Goal: Task Accomplishment & Management: Contribute content

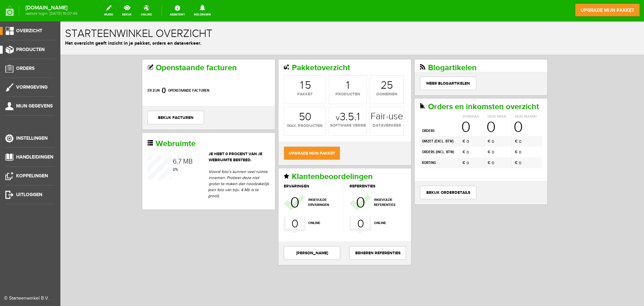
click at [35, 50] on span "Producten" at bounding box center [30, 50] width 29 height 6
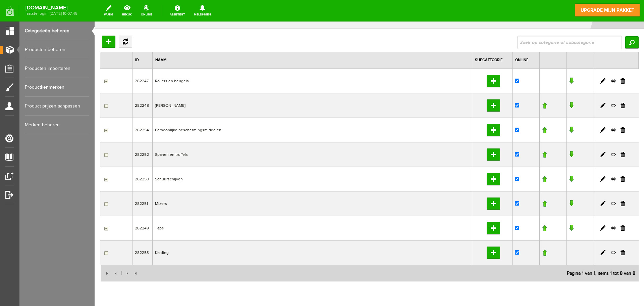
scroll to position [34, 0]
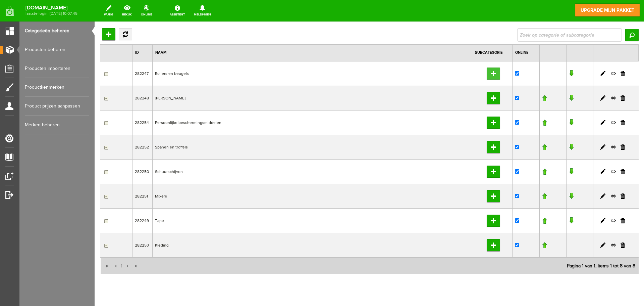
click at [490, 72] on input "Subcategorie toevoegen" at bounding box center [493, 73] width 13 height 12
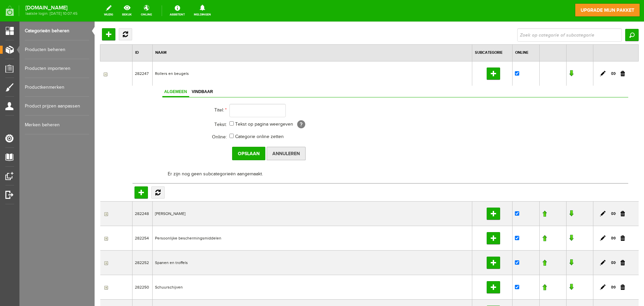
click at [290, 154] on input "Annuleren" at bounding box center [286, 153] width 39 height 13
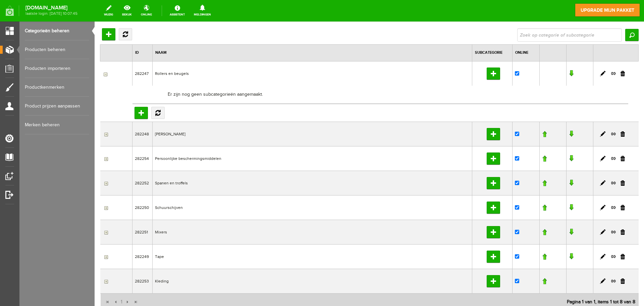
click at [106, 73] on input "button" at bounding box center [105, 73] width 5 height 5
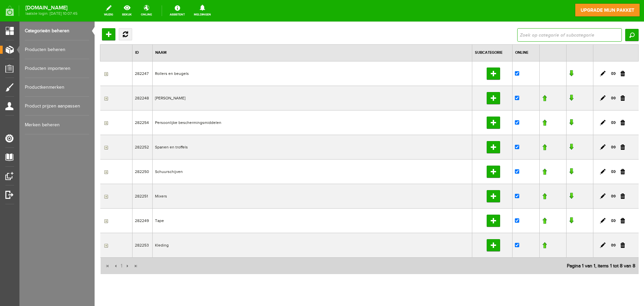
click at [567, 35] on input "text" at bounding box center [570, 34] width 105 height 13
drag, startPoint x: 269, startPoint y: 65, endPoint x: 258, endPoint y: 66, distance: 10.8
click at [258, 66] on td "Rollers en beugels" at bounding box center [313, 73] width 320 height 25
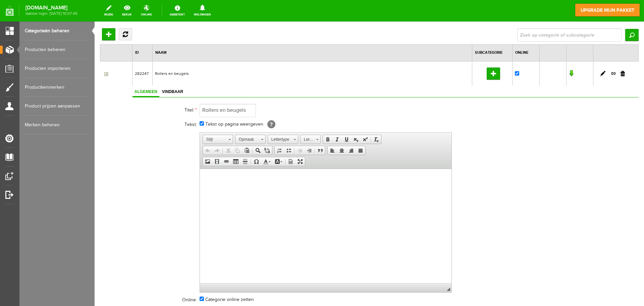
click at [69, 48] on link "Producten beheren" at bounding box center [57, 49] width 64 height 19
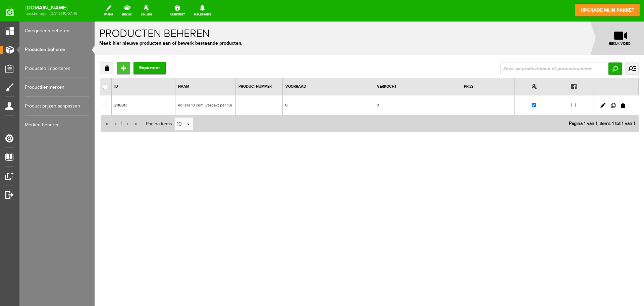
click at [119, 63] on input "Toevoegen" at bounding box center [123, 68] width 13 height 12
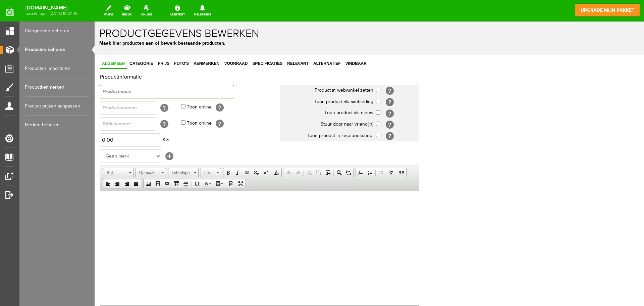
click at [137, 94] on input "text" at bounding box center [167, 91] width 134 height 13
click at [133, 9] on link "bekijk" at bounding box center [127, 10] width 18 height 15
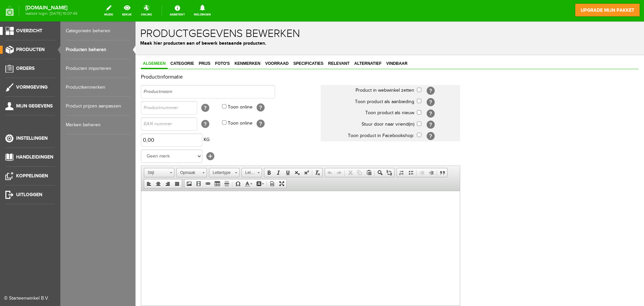
click at [9, 29] on link "Overzicht" at bounding box center [27, 31] width 55 height 8
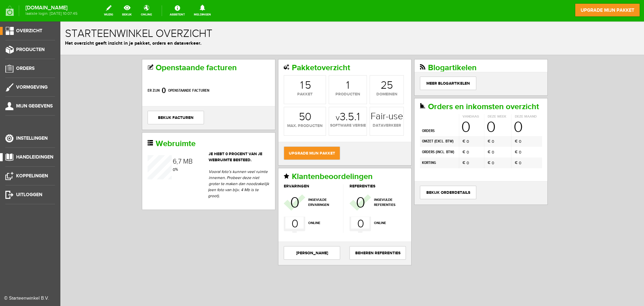
click at [38, 158] on span "Handleidingen" at bounding box center [34, 157] width 37 height 6
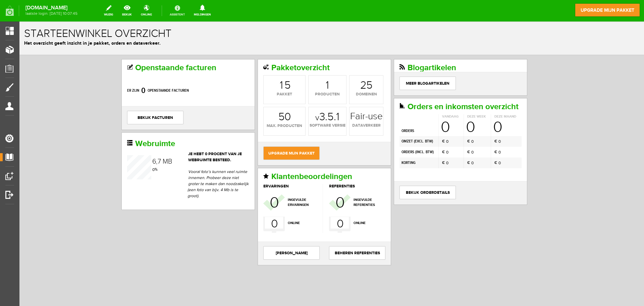
click at [187, 10] on link "Assistent" at bounding box center [177, 10] width 23 height 15
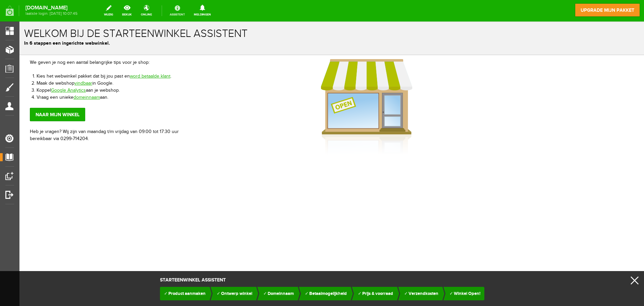
click at [184, 10] on link "Assistent" at bounding box center [177, 10] width 23 height 15
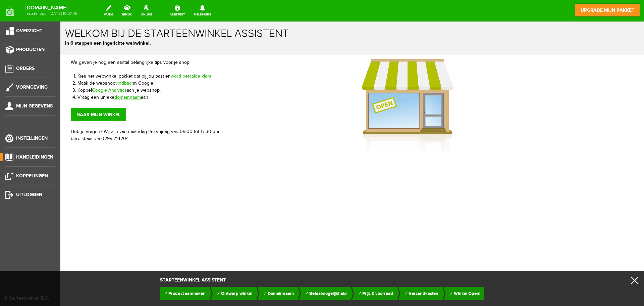
click at [42, 156] on span "Handleidingen" at bounding box center [34, 157] width 37 height 6
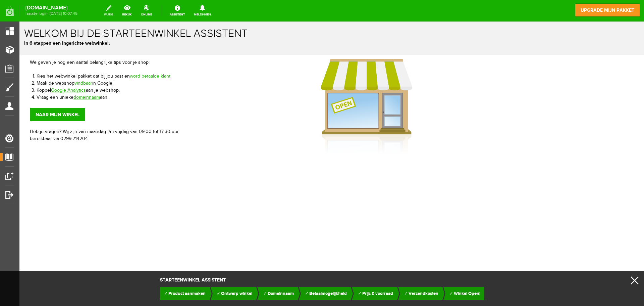
click at [113, 10] on link "wijzig" at bounding box center [108, 10] width 17 height 15
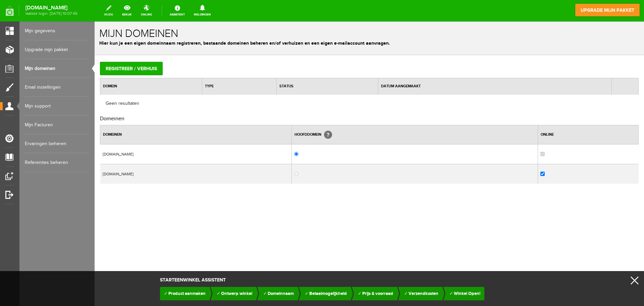
click at [116, 10] on link "wijzig" at bounding box center [108, 10] width 17 height 15
click at [635, 277] on link "x" at bounding box center [635, 280] width 8 height 8
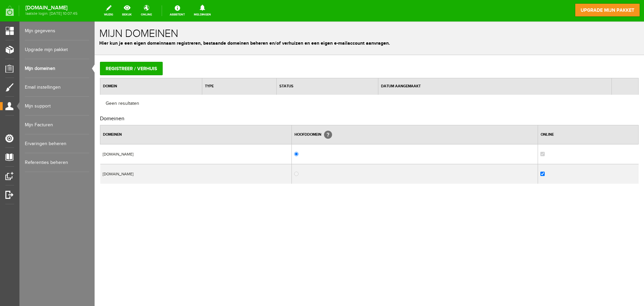
click at [62, 87] on link "Email instellingen" at bounding box center [57, 87] width 64 height 19
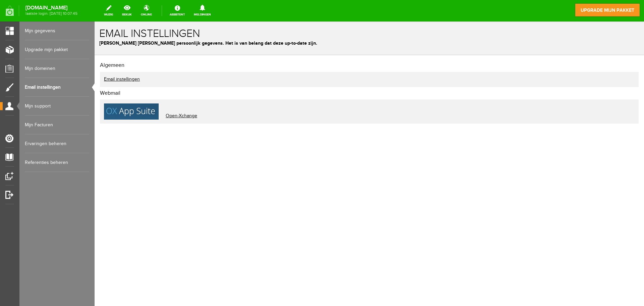
click at [64, 160] on link "Referenties beheren" at bounding box center [57, 162] width 64 height 19
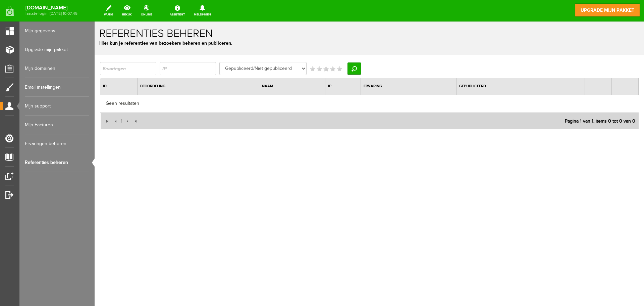
click at [67, 145] on link "Ervaringen beheren" at bounding box center [57, 143] width 64 height 19
click at [62, 123] on link "Mijn Facturen" at bounding box center [57, 124] width 64 height 19
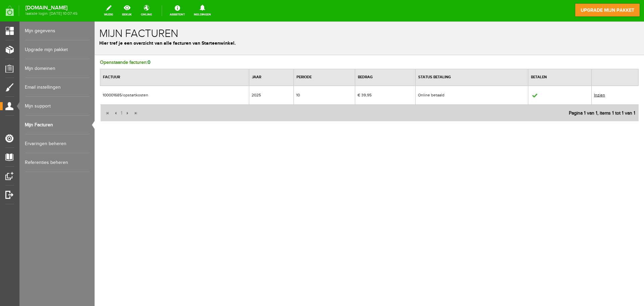
click at [55, 107] on link "Mijn support" at bounding box center [57, 106] width 64 height 19
click at [65, 106] on link "Mijn support" at bounding box center [57, 106] width 64 height 19
click at [63, 84] on link "Email instellingen" at bounding box center [57, 87] width 64 height 19
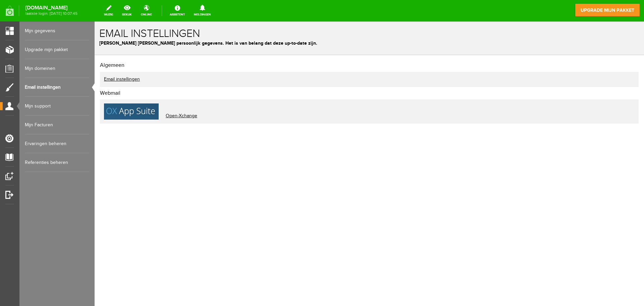
click at [122, 78] on link "Email instellingen" at bounding box center [122, 79] width 36 height 5
click at [128, 78] on link "Email instellingen" at bounding box center [122, 79] width 36 height 5
click at [177, 118] on link "Open-Xchange" at bounding box center [182, 111] width 32 height 16
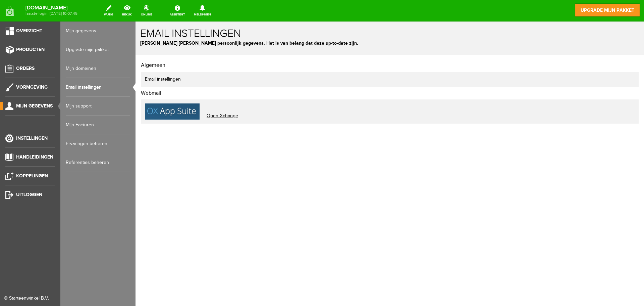
click at [96, 68] on link "Mijn domeinen" at bounding box center [98, 68] width 64 height 19
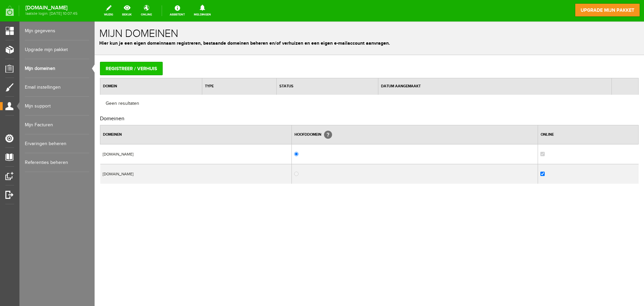
click at [125, 67] on input "Registreer / verhuis" at bounding box center [131, 68] width 63 height 13
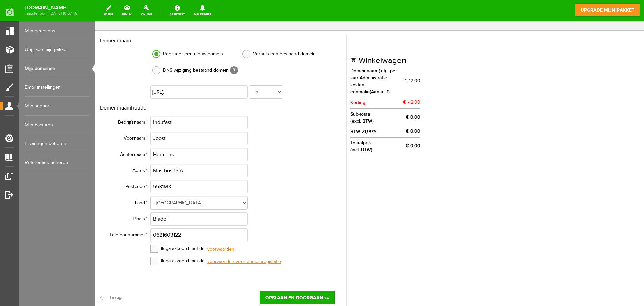
scroll to position [73, 0]
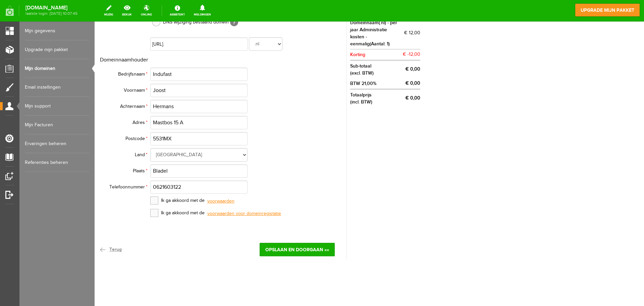
click at [107, 252] on link "Terug" at bounding box center [111, 249] width 22 height 13
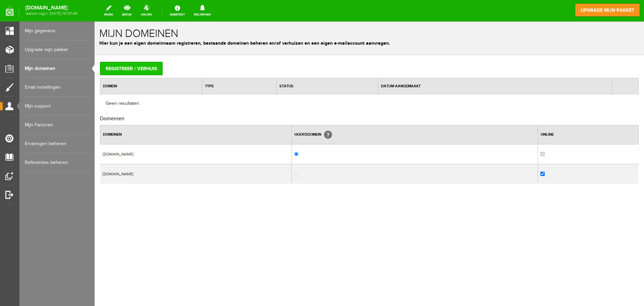
click at [137, 62] on input "Registreer / verhuis" at bounding box center [131, 68] width 63 height 13
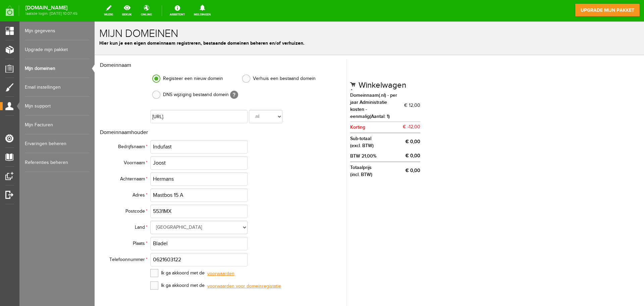
click at [248, 75] on link at bounding box center [246, 79] width 8 height 8
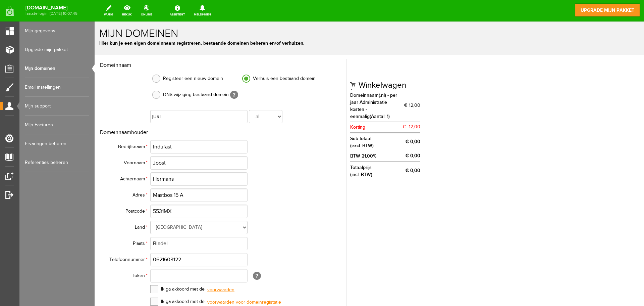
click at [172, 87] on ul "Registeer een nieuw domein Verhuis een bestaand domein DNS wijziging bestaand d…" at bounding box center [241, 89] width 182 height 32
click at [148, 97] on th at bounding box center [125, 89] width 50 height 35
click at [160, 93] on link at bounding box center [156, 95] width 8 height 8
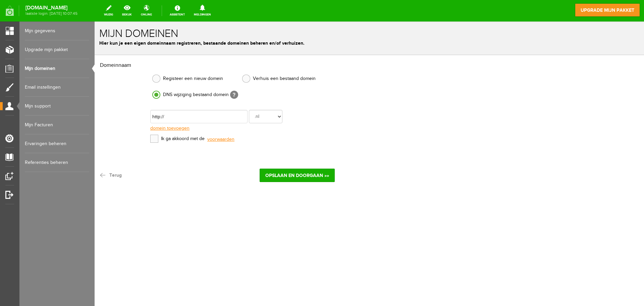
click at [155, 76] on link at bounding box center [156, 79] width 8 height 8
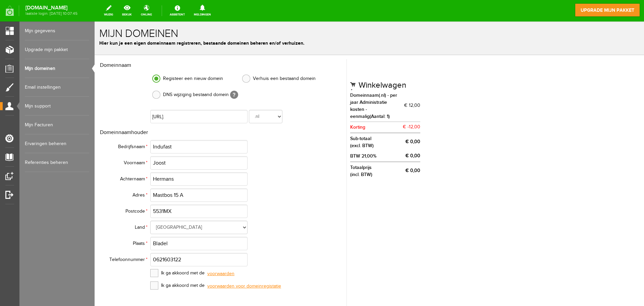
click at [249, 80] on link at bounding box center [246, 79] width 8 height 8
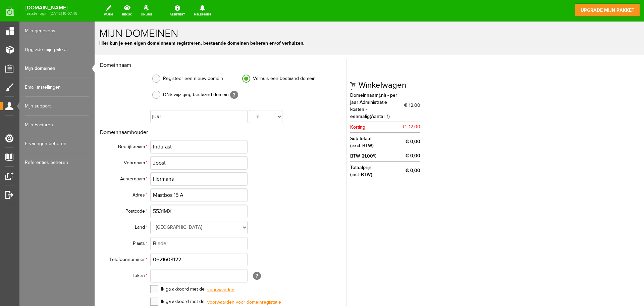
click at [159, 78] on link at bounding box center [156, 79] width 8 height 8
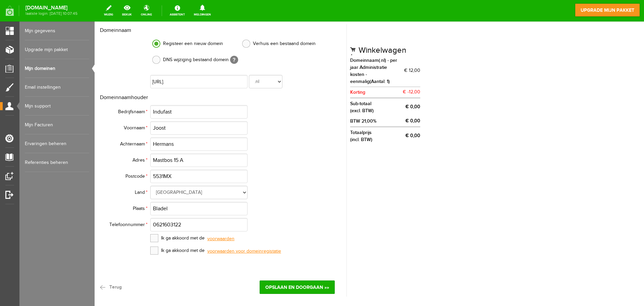
scroll to position [73, 0]
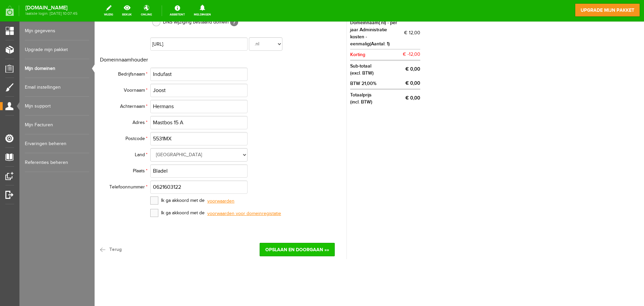
click at [291, 250] on link "Opslaan en doorgaan »»" at bounding box center [297, 249] width 75 height 13
click at [157, 202] on link at bounding box center [154, 200] width 8 height 8
click at [154, 208] on td "Ik ga akkoord met de voorwaarden voor domeinregistatie" at bounding box center [242, 213] width 185 height 12
click at [108, 248] on link "Terug" at bounding box center [111, 249] width 22 height 13
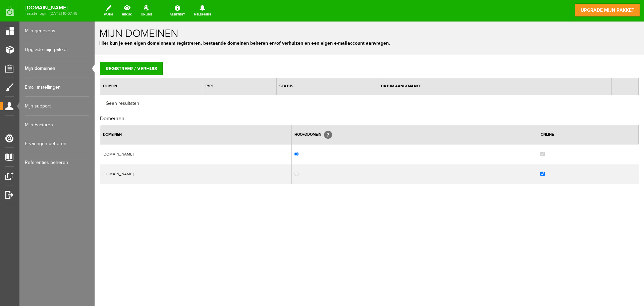
click at [67, 49] on link "Upgrade mijn pakket" at bounding box center [57, 49] width 64 height 19
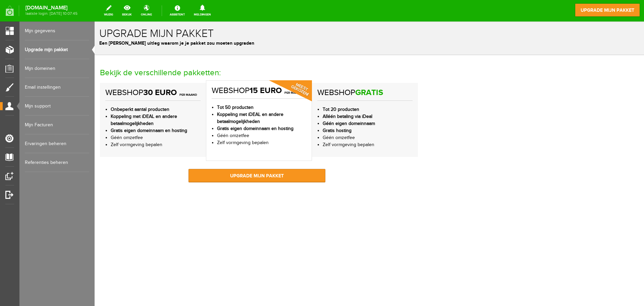
click at [56, 33] on link "Mijn gegevens" at bounding box center [57, 30] width 64 height 19
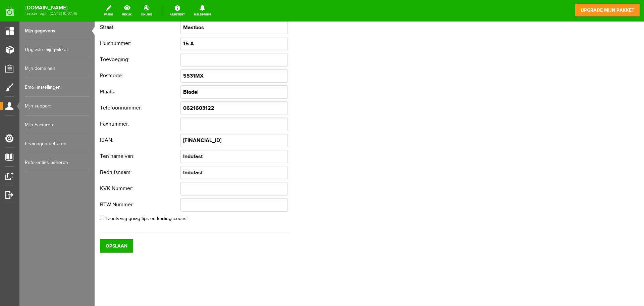
scroll to position [156, 0]
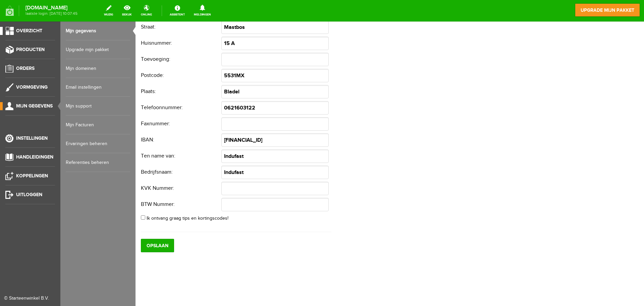
click at [36, 35] on li "Overzicht" at bounding box center [30, 33] width 50 height 13
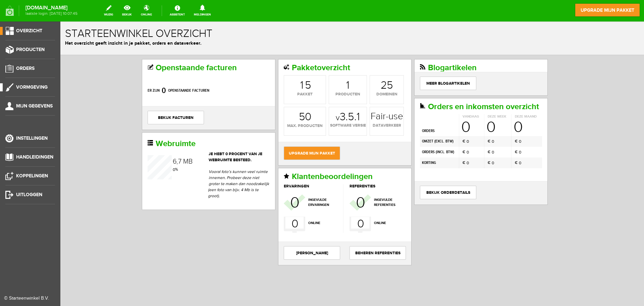
click at [46, 87] on span "Vormgeving" at bounding box center [32, 87] width 32 height 6
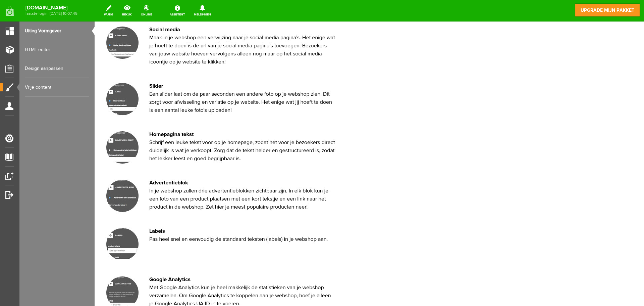
scroll to position [616, 0]
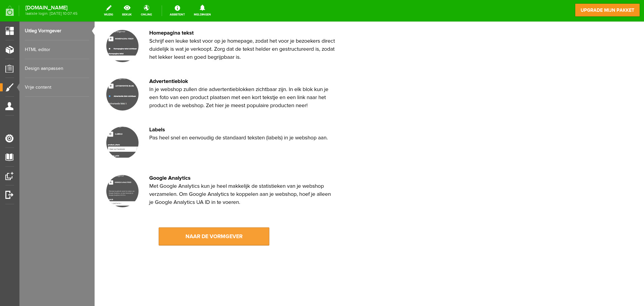
click at [229, 242] on link "naar de vormgever" at bounding box center [214, 236] width 111 height 18
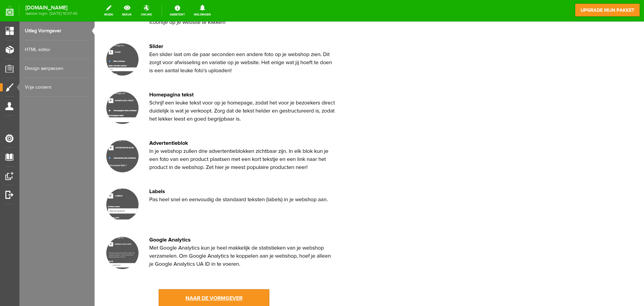
scroll to position [548, 0]
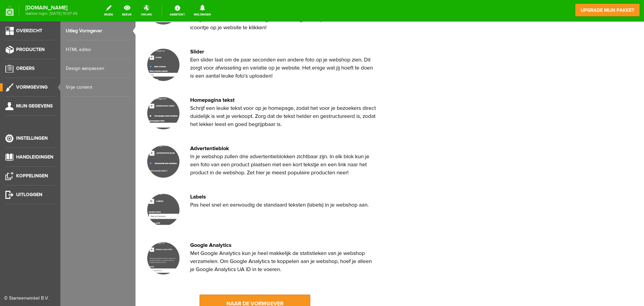
click at [97, 88] on link "Vrije content" at bounding box center [98, 87] width 64 height 19
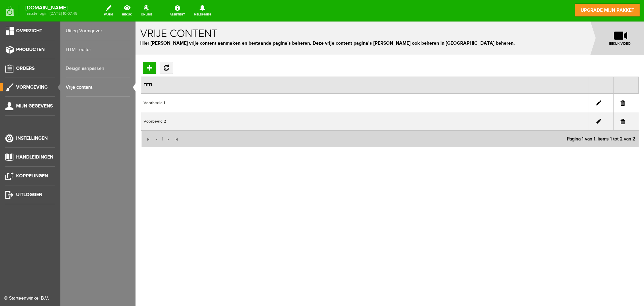
click at [86, 57] on link "HTML editor" at bounding box center [98, 49] width 64 height 19
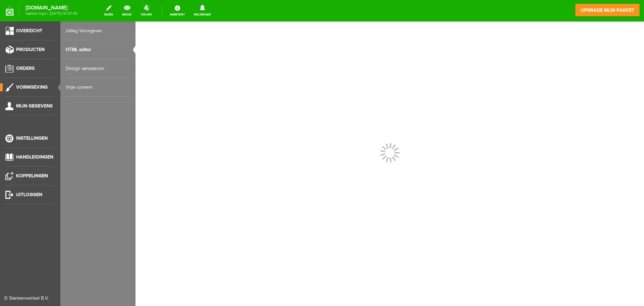
click at [86, 63] on link "Design aanpassen" at bounding box center [98, 68] width 64 height 19
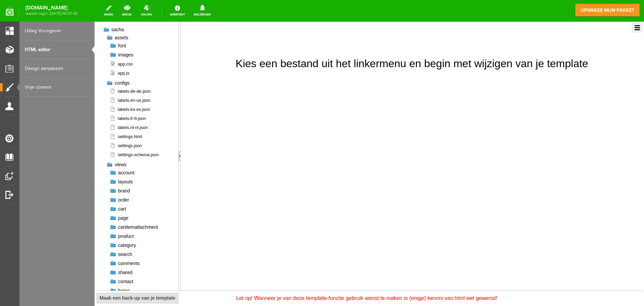
scroll to position [28, 0]
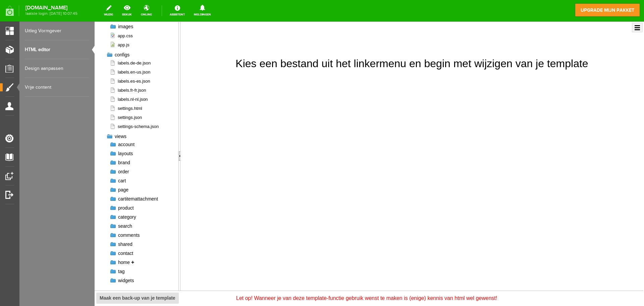
click at [122, 260] on span "home" at bounding box center [124, 261] width 12 height 5
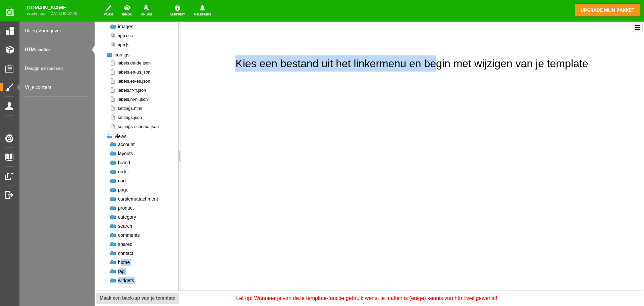
drag, startPoint x: 122, startPoint y: 260, endPoint x: 317, endPoint y: 128, distance: 235.4
click at [317, 128] on tr "sacha + assets + font + fontawesome-webfont.eot fontawesome-webfont.svg fontawe…" at bounding box center [369, 156] width 549 height 269
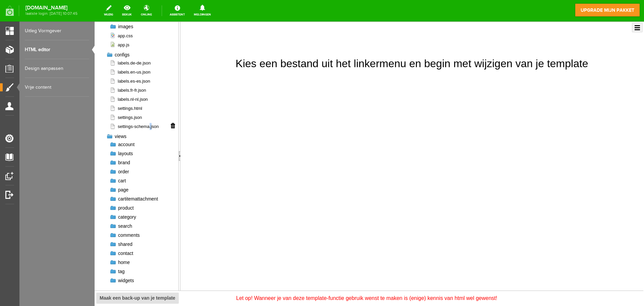
click at [152, 129] on span "settings-schema.json" at bounding box center [134, 126] width 49 height 6
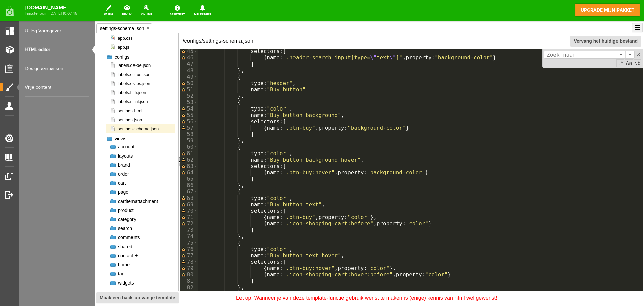
scroll to position [40, 0]
click at [131, 268] on div "tag +" at bounding box center [142, 271] width 65 height 7
click at [119, 274] on span "tag" at bounding box center [121, 271] width 6 height 5
click at [119, 273] on span "tag" at bounding box center [121, 271] width 6 height 5
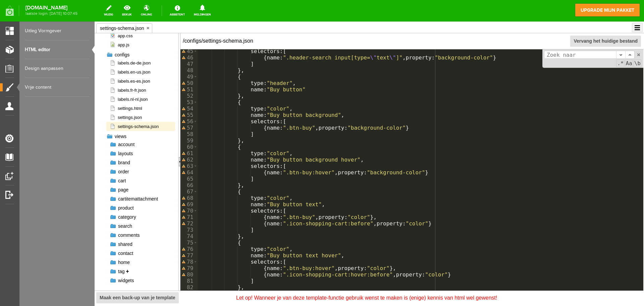
click at [127, 273] on link "+" at bounding box center [127, 271] width 3 height 5
click at [109, 272] on li "tag + cloud.liquid index.liquid" at bounding box center [140, 271] width 69 height 9
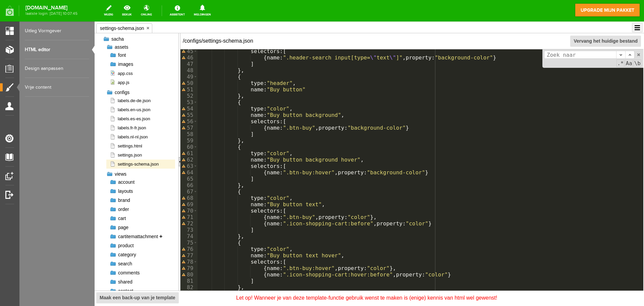
scroll to position [0, 0]
click at [126, 103] on span "labels.de-de.json" at bounding box center [130, 102] width 41 height 6
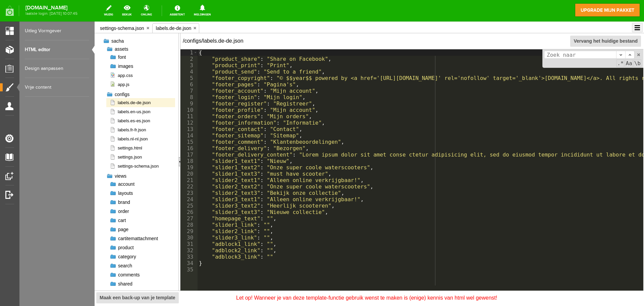
scroll to position [0, 3]
click at [299, 105] on div "{ "product_share" : "Share on Facebook" , "product_print" : "Print" , "product_…" at bounding box center [555, 173] width 714 height 249
drag, startPoint x: 299, startPoint y: 104, endPoint x: 290, endPoint y: 103, distance: 9.8
click at [290, 103] on div "{ "product_share" : "Share on Facebook" , "product_print" : "Print" , "product_…" at bounding box center [555, 173] width 714 height 249
drag, startPoint x: 298, startPoint y: 104, endPoint x: 189, endPoint y: 100, distance: 109.8
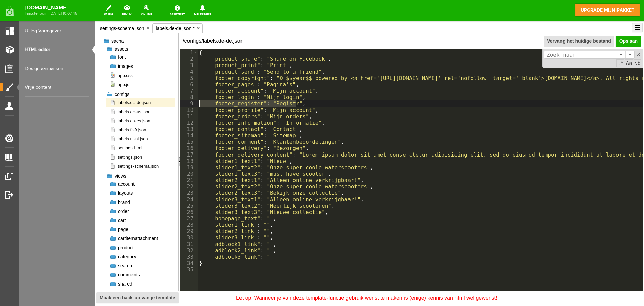
click at [189, 100] on div " 1 2 3 4 5 6 7 8 9 10 11 12 13 14 15 16 17 18 19 20 21 22 23 24 25 26 27 28 2…" at bounding box center [412, 169] width 463 height 241
click at [236, 106] on div "{ "product_share" : "Share on Facebook" , "product_print" : "Print" , "product_…" at bounding box center [555, 173] width 714 height 249
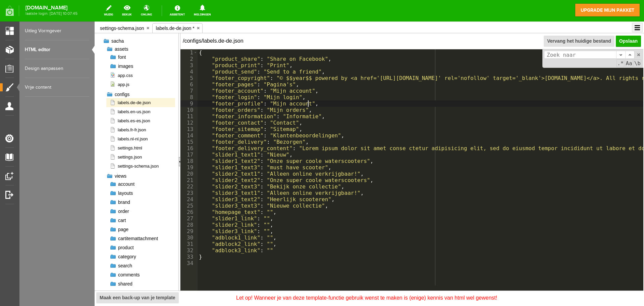
click at [353, 110] on div "{ "product_share" : "Share on Facebook" , "product_print" : "Print" , "product_…" at bounding box center [555, 173] width 714 height 249
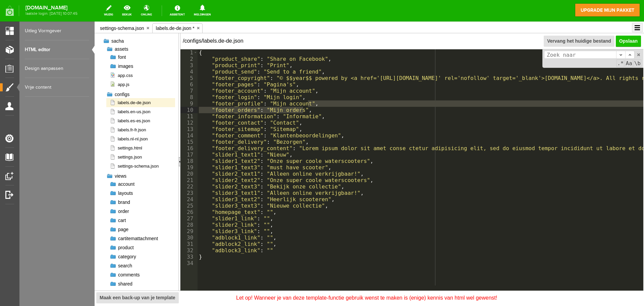
click at [632, 38] on link "Opslaan" at bounding box center [628, 41] width 25 height 11
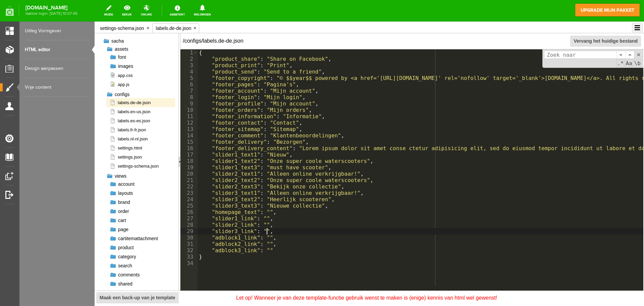
click at [349, 232] on div "{ "product_share" : "Share on Facebook" , "product_print" : "Print" , "product_…" at bounding box center [555, 173] width 714 height 249
click at [286, 263] on div "{ "product_share" : "Share on Facebook" , "product_print" : "Print" , "product_…" at bounding box center [555, 173] width 714 height 249
click at [273, 273] on div "{ "product_share" : "Share on Facebook" , "product_print" : "Print" , "product_…" at bounding box center [555, 173] width 714 height 249
click at [132, 249] on span "product" at bounding box center [126, 247] width 16 height 5
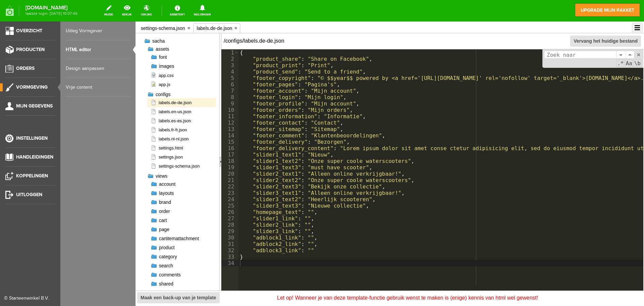
click at [103, 67] on link "Design aanpassen" at bounding box center [98, 68] width 64 height 19
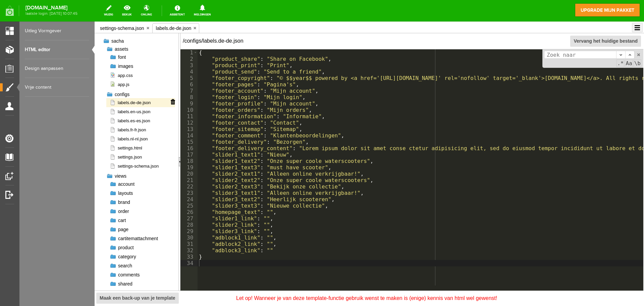
click at [135, 107] on li "labels.de-de.json" at bounding box center [140, 102] width 69 height 9
click at [135, 110] on span "labels.en-us.json" at bounding box center [130, 111] width 41 height 6
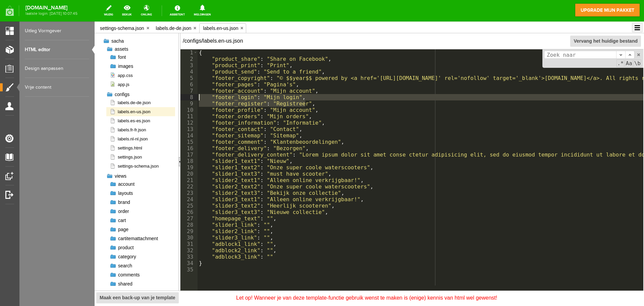
drag, startPoint x: 308, startPoint y: 105, endPoint x: 185, endPoint y: 100, distance: 123.6
click at [186, 100] on div " 1 2 3 4 5 6 7 8 9 10 11 12 13 14 15 16 17 18 19 20 21 22 23 24 25 26 27 28 2…" at bounding box center [412, 169] width 463 height 241
click at [307, 106] on div "{ "product_share" : "Share on Facebook" , "product_print" : "Print" , "product_…" at bounding box center [555, 173] width 714 height 249
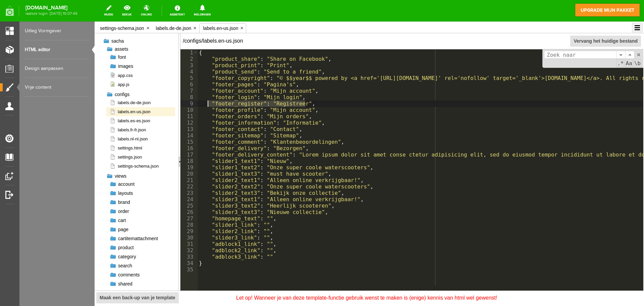
drag, startPoint x: 306, startPoint y: 105, endPoint x: 208, endPoint y: 102, distance: 98.1
click at [208, 102] on div "{ "product_share" : "Share on Facebook" , "product_print" : "Print" , "product_…" at bounding box center [555, 173] width 714 height 249
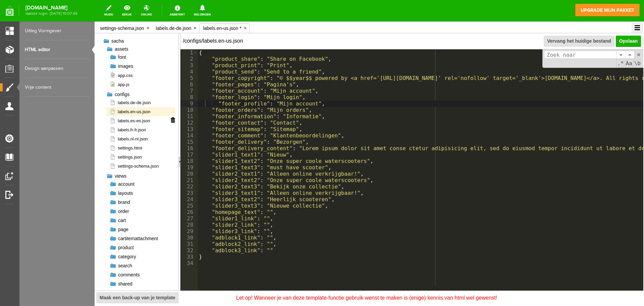
click at [146, 119] on span "labels.es-es.json" at bounding box center [130, 120] width 41 height 6
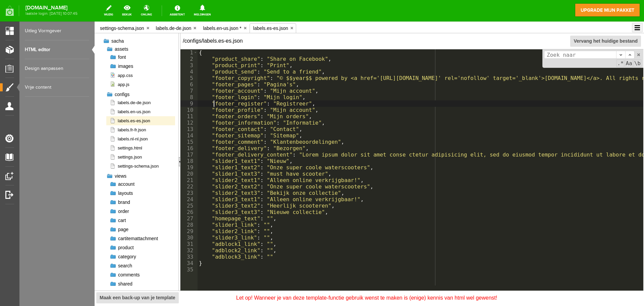
click at [214, 104] on div "{ "product_share" : "Share on Facebook" , "product_print" : "Print" , "product_…" at bounding box center [555, 173] width 714 height 249
drag, startPoint x: 305, startPoint y: 102, endPoint x: 193, endPoint y: 102, distance: 112.1
click at [193, 102] on div " 1 2 3 4 5 6 7 8 9 10 11 12 13 14 15 16 17 18 19 20 21 22 23 24 25 26 27 28 2…" at bounding box center [412, 169] width 463 height 241
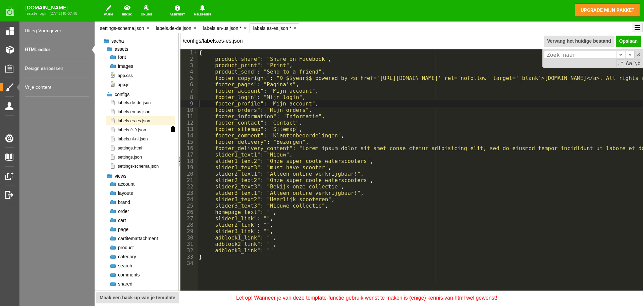
click at [157, 129] on li "labels.fr-fr.json" at bounding box center [140, 129] width 69 height 9
click at [150, 130] on li "labels.fr-fr.json" at bounding box center [140, 129] width 69 height 9
click at [134, 129] on span "labels.fr-fr.json" at bounding box center [128, 130] width 37 height 6
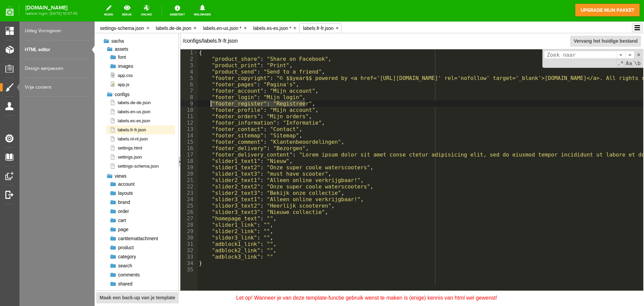
drag, startPoint x: 305, startPoint y: 104, endPoint x: 210, endPoint y: 103, distance: 95.0
click at [210, 103] on div "{ "product_share" : "Share on Facebook" , "product_print" : "Print" , "product_…" at bounding box center [555, 173] width 714 height 249
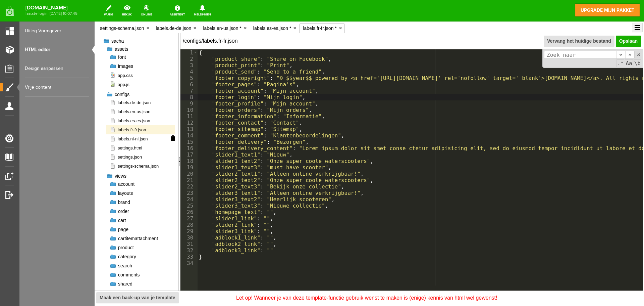
click at [147, 139] on li "labels.nl-nl.json" at bounding box center [140, 138] width 69 height 9
click at [143, 136] on span "labels.nl-nl.json" at bounding box center [129, 139] width 38 height 6
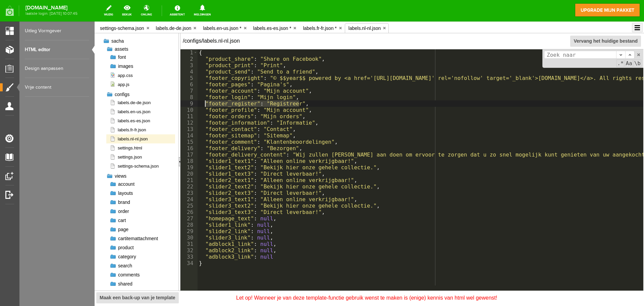
drag, startPoint x: 301, startPoint y: 102, endPoint x: 206, endPoint y: 102, distance: 95.0
click at [206, 102] on div "{ "product_share" : "Share on Facebook" , "product_print" : "Print" , "product_…" at bounding box center [435, 173] width 475 height 249
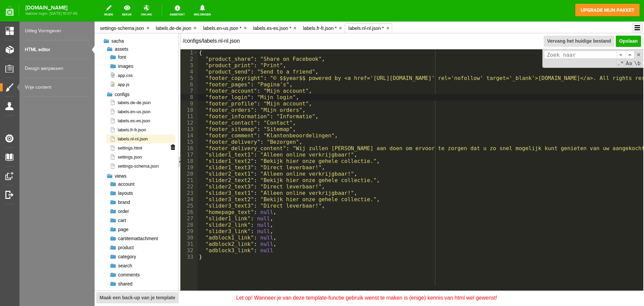
click at [147, 149] on li "settings.html" at bounding box center [140, 147] width 69 height 9
click at [141, 147] on span "settings.html" at bounding box center [126, 148] width 33 height 6
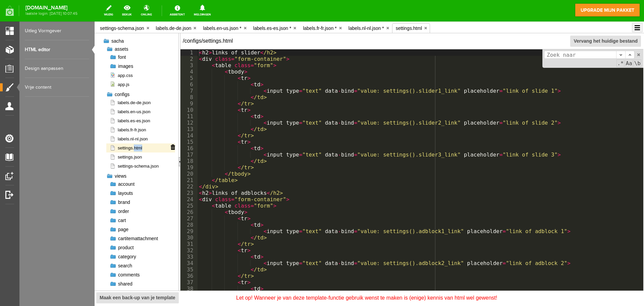
click at [141, 147] on span "settings.html" at bounding box center [126, 148] width 33 height 6
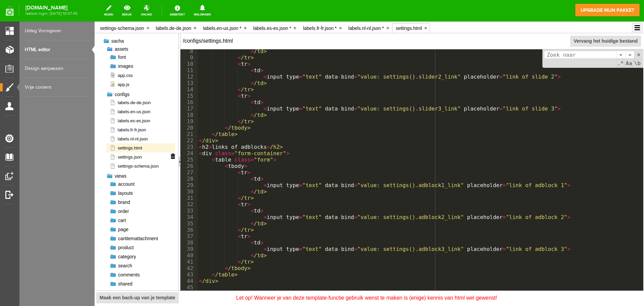
click at [127, 154] on span "settings.json" at bounding box center [126, 157] width 32 height 6
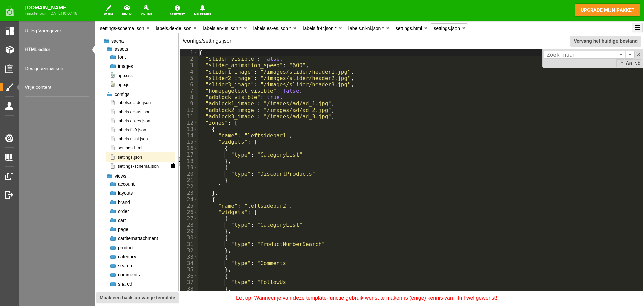
click at [148, 166] on span "settings-schema.json" at bounding box center [134, 166] width 49 height 6
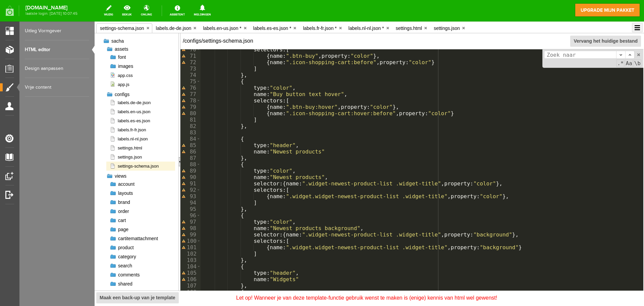
scroll to position [342, 0]
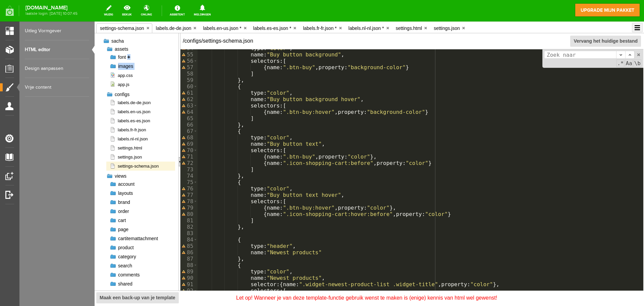
drag, startPoint x: 133, startPoint y: 60, endPoint x: 134, endPoint y: 65, distance: 5.0
click at [134, 65] on ul "font + fontawesome-webfont.eot fontawesome-webfont.svg fontawesome-webfont.ttf …" at bounding box center [140, 62] width 69 height 18
click at [121, 57] on span "font" at bounding box center [122, 56] width 8 height 5
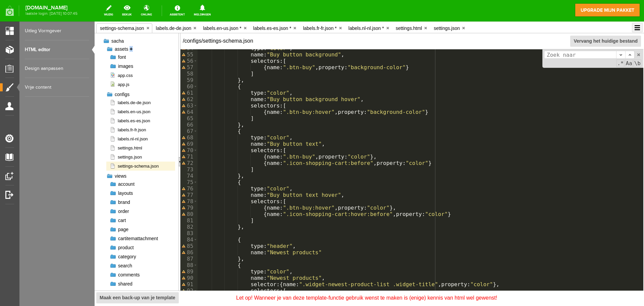
click at [130, 50] on link "+" at bounding box center [131, 48] width 3 height 5
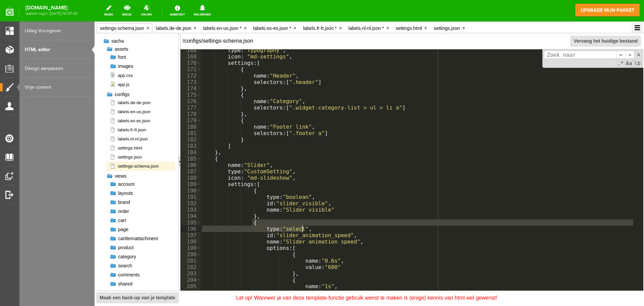
scroll to position [0, 3]
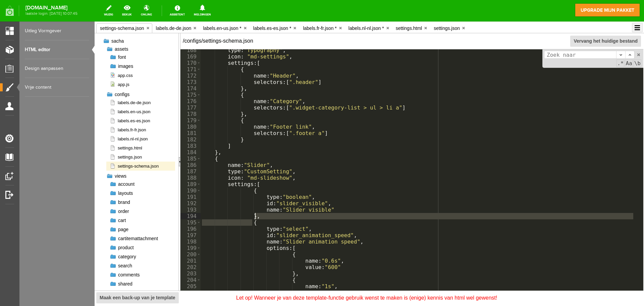
drag, startPoint x: 390, startPoint y: 230, endPoint x: 293, endPoint y: 216, distance: 97.6
click at [293, 216] on div "type : "Typography" , icon : "md-settings" , settings : [ { name : "Header" , s…" at bounding box center [417, 179] width 433 height 265
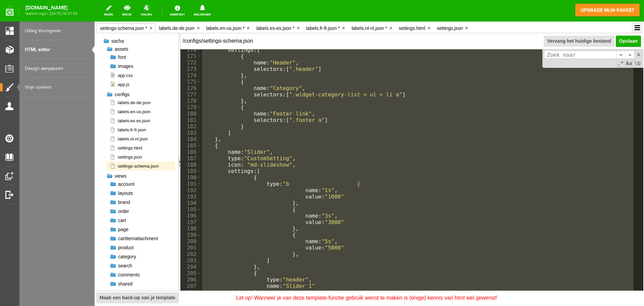
drag, startPoint x: 206, startPoint y: 59, endPoint x: 310, endPoint y: 303, distance: 265.9
click at [310, 292] on div "settings-schema.json * x labels.de-de.json * x labels.en-us.json * x labels.es-…" at bounding box center [370, 156] width 550 height 270
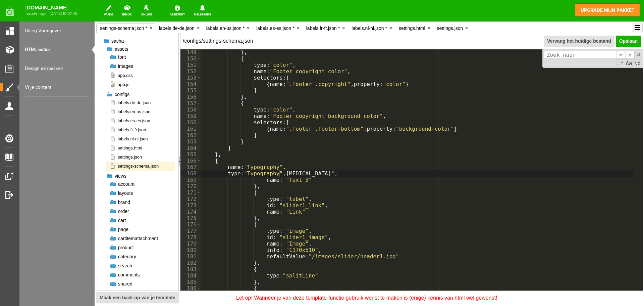
scroll to position [783, 0]
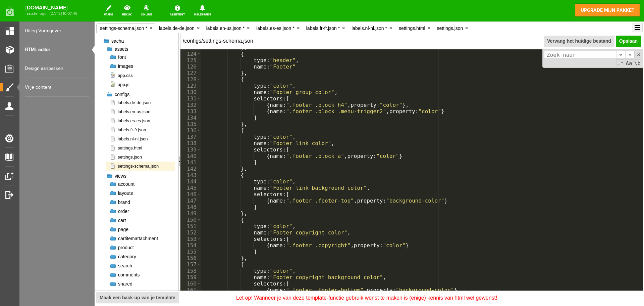
click at [111, 62] on li "images + ad + ad_1.jpg ad_2.jpg ad_3.jpg rate +" at bounding box center [140, 66] width 69 height 9
drag, startPoint x: 129, startPoint y: 61, endPoint x: 128, endPoint y: 44, distance: 16.8
click at [129, 59] on li "font + fontawesome-webfont.eot fontawesome-webfont.svg fontawesome-webfont.ttf …" at bounding box center [140, 57] width 69 height 9
click at [128, 43] on div "sacha +" at bounding box center [139, 41] width 72 height 7
click at [130, 48] on link "+" at bounding box center [131, 48] width 3 height 5
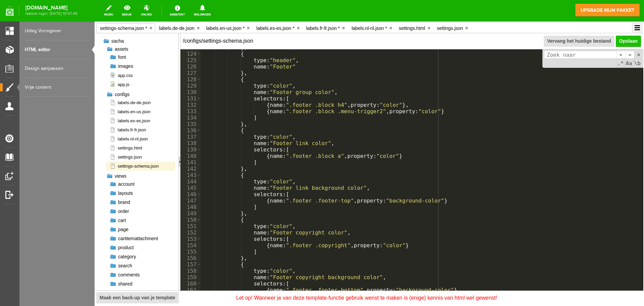
click at [631, 39] on link "Opslaan" at bounding box center [628, 41] width 25 height 11
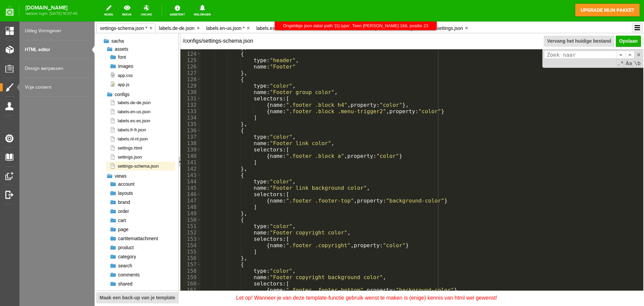
click at [375, 40] on div "/configs/settings-schema.json Rename Vervang het huidige bestand Opslaan" at bounding box center [412, 41] width 463 height 16
drag, startPoint x: 451, startPoint y: 41, endPoint x: 359, endPoint y: 25, distance: 94.1
click at [358, 24] on p "Ongeldige json data! path '[1].type'. Toen Lina 168, positie 23" at bounding box center [355, 25] width 145 height 7
drag, startPoint x: 366, startPoint y: 28, endPoint x: 334, endPoint y: 35, distance: 32.4
click at [361, 28] on p "Ongeldige json data! path '[1].type'. Toen Lina 168, positie 23" at bounding box center [355, 25] width 145 height 7
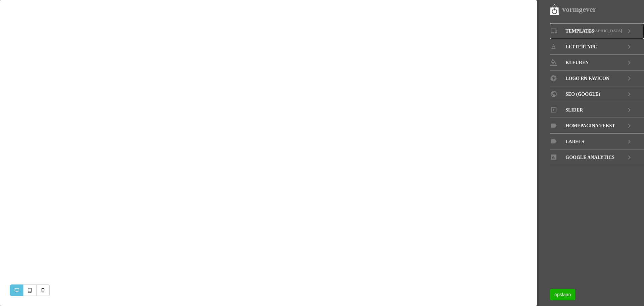
click at [608, 34] on link "Templates Oslo" at bounding box center [597, 31] width 94 height 16
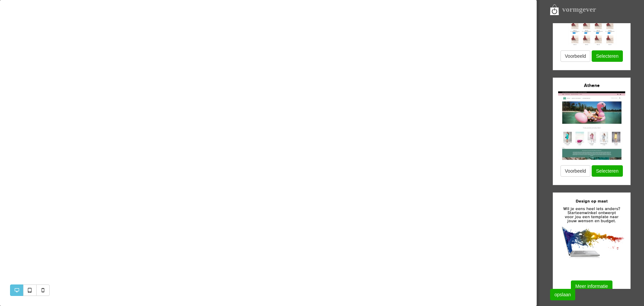
scroll to position [912, 0]
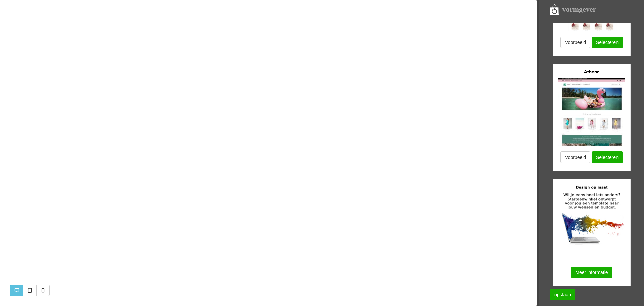
click at [596, 133] on img at bounding box center [592, 112] width 67 height 68
click at [609, 156] on button "Selecteren" at bounding box center [607, 156] width 31 height 11
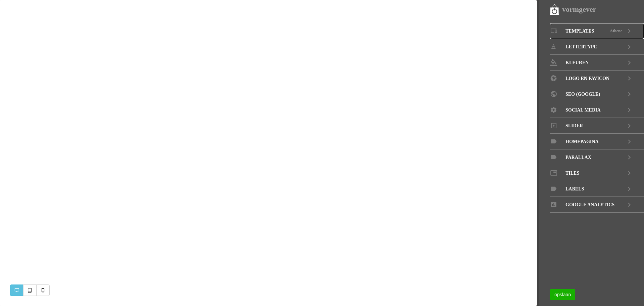
click at [629, 31] on icon at bounding box center [630, 31] width 8 height 16
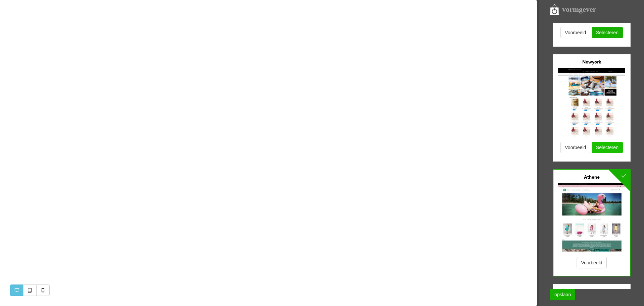
scroll to position [912, 0]
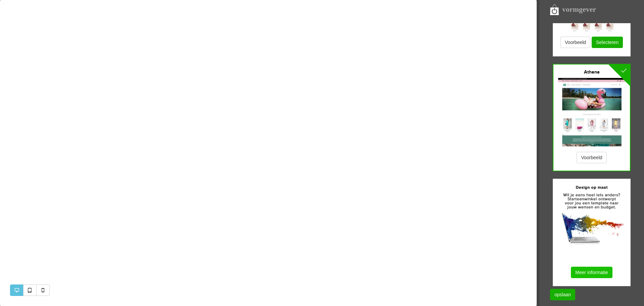
click at [609, 272] on link "Meer informatie" at bounding box center [591, 272] width 41 height 11
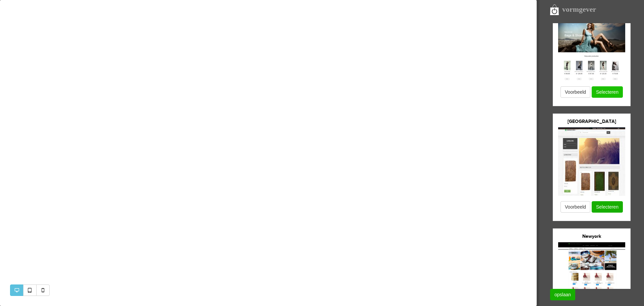
scroll to position [778, 0]
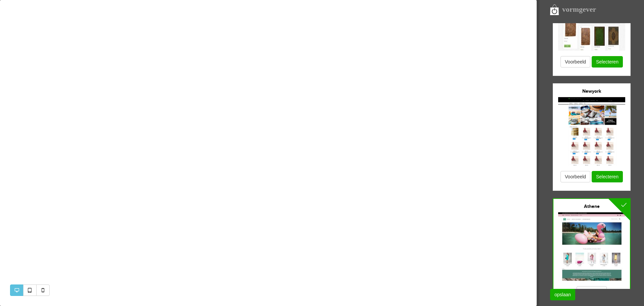
click at [606, 136] on img at bounding box center [592, 131] width 67 height 68
click at [606, 176] on button "Selecteren" at bounding box center [607, 176] width 31 height 11
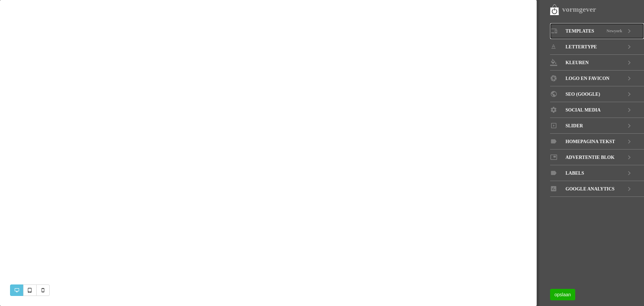
click at [624, 30] on link "Templates Newyork" at bounding box center [597, 31] width 94 height 16
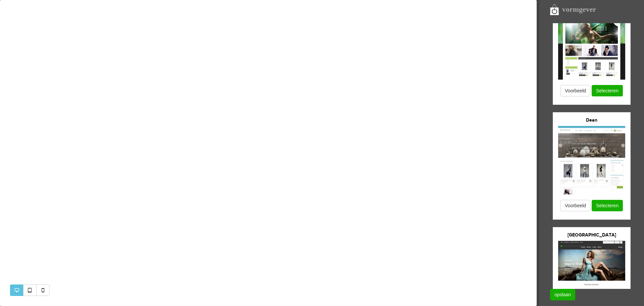
scroll to position [470, 0]
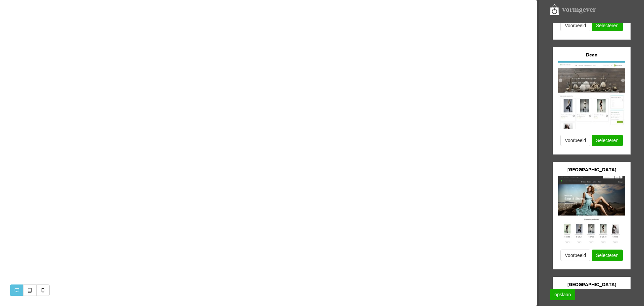
click at [617, 172] on h3 "[GEOGRAPHIC_DATA]" at bounding box center [592, 169] width 68 height 5
click at [604, 249] on li "Berlin Voorbeeld Selecteren" at bounding box center [592, 215] width 78 height 107
click at [606, 253] on button "Selecteren" at bounding box center [607, 254] width 31 height 11
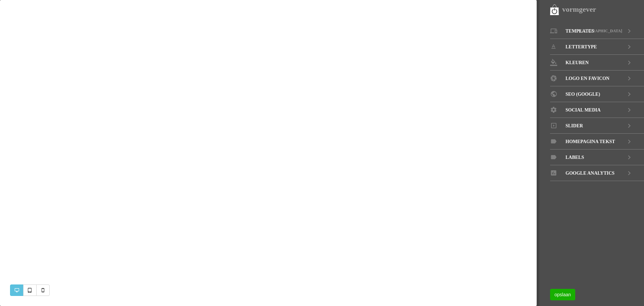
scroll to position [2, 0]
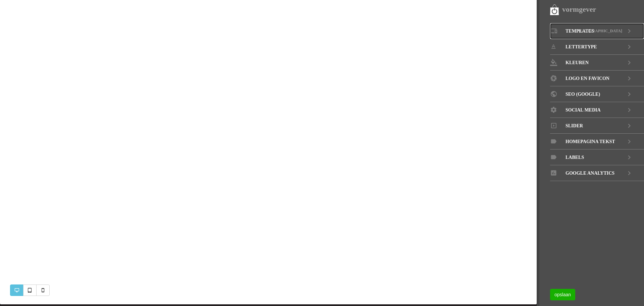
click at [619, 29] on span "[GEOGRAPHIC_DATA]" at bounding box center [601, 31] width 44 height 16
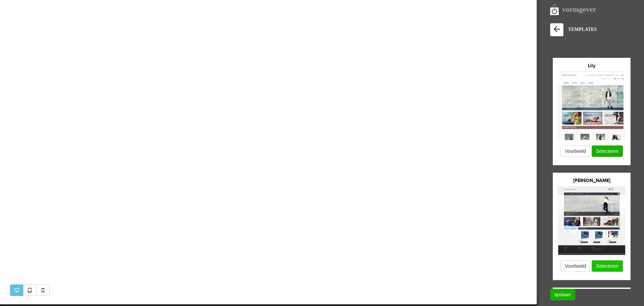
click at [605, 264] on button "Selecteren" at bounding box center [607, 265] width 31 height 11
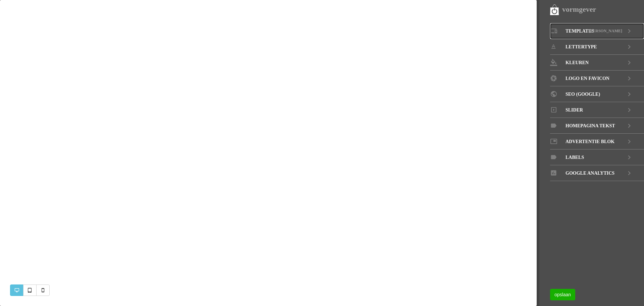
click at [602, 30] on link "Templates [PERSON_NAME]" at bounding box center [597, 31] width 94 height 16
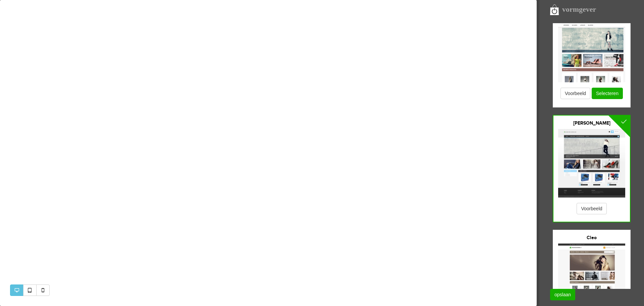
scroll to position [134, 0]
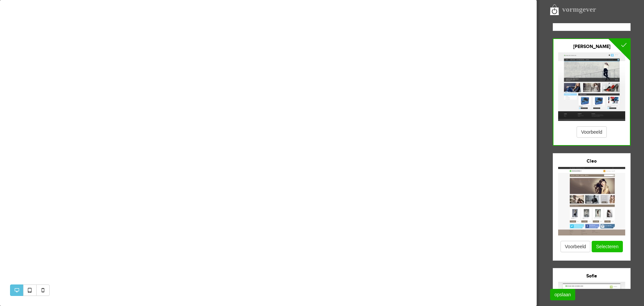
click at [610, 244] on button "Selecteren" at bounding box center [607, 246] width 31 height 11
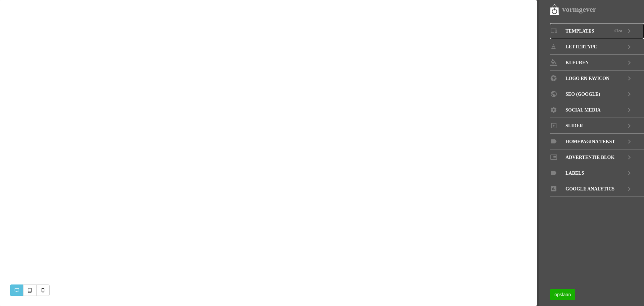
click at [620, 28] on span "Cleo" at bounding box center [619, 31] width 8 height 16
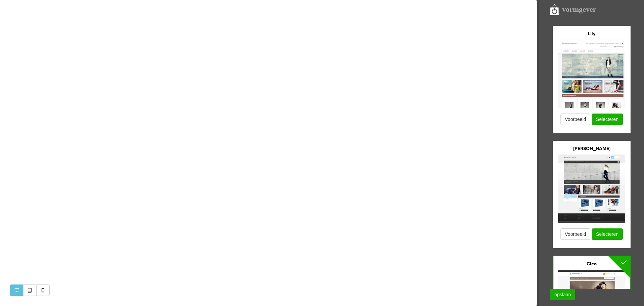
scroll to position [101, 0]
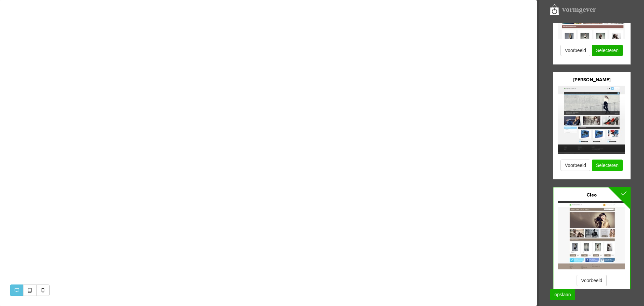
click at [608, 164] on button "Selecteren" at bounding box center [607, 164] width 31 height 11
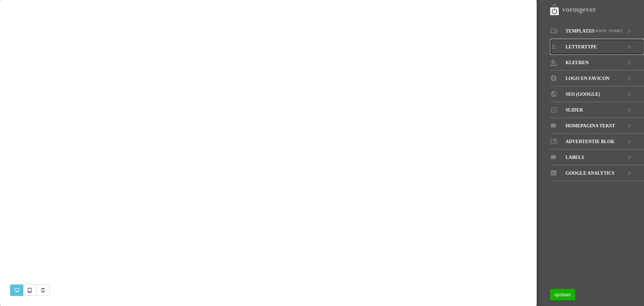
click at [585, 41] on span "LETTERTYPE" at bounding box center [582, 47] width 32 height 16
click at [632, 43] on icon at bounding box center [630, 47] width 8 height 16
click at [631, 29] on icon at bounding box center [630, 31] width 8 height 16
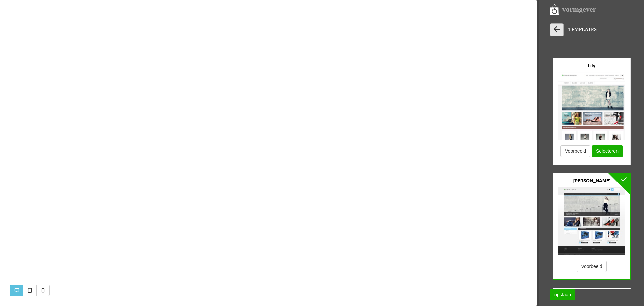
click at [563, 29] on link at bounding box center [556, 29] width 13 height 13
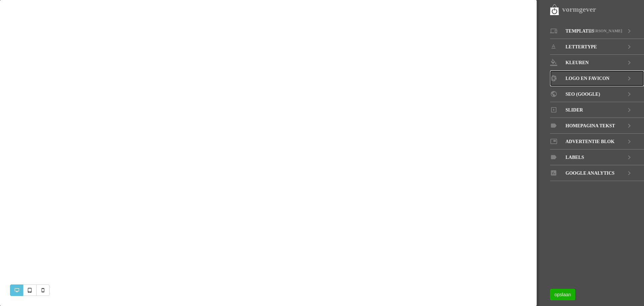
click at [594, 80] on span "LOGO EN FAVICON" at bounding box center [588, 78] width 44 height 16
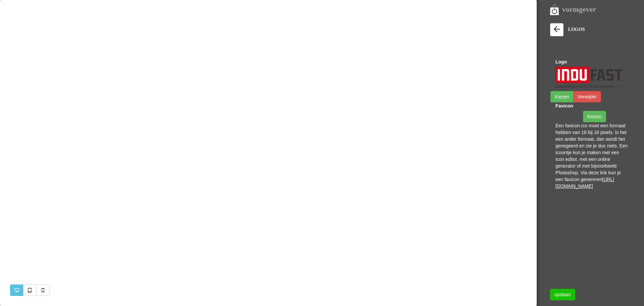
click at [560, 297] on link "opslaan" at bounding box center [562, 294] width 25 height 11
click at [561, 291] on link "opslaan" at bounding box center [562, 294] width 25 height 11
click at [559, 25] on icon at bounding box center [556, 29] width 9 height 9
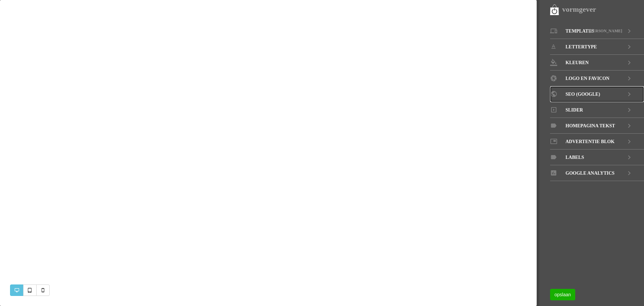
click at [593, 92] on span "SEO (GOOGLE)" at bounding box center [583, 94] width 35 height 16
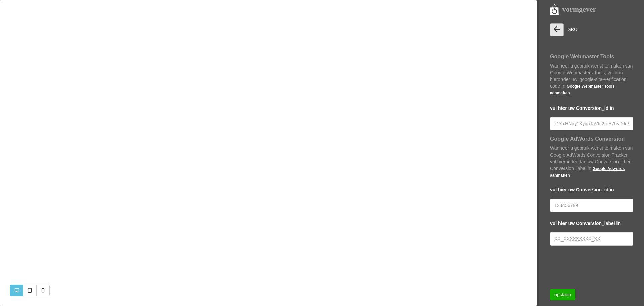
click at [557, 23] on link at bounding box center [556, 29] width 13 height 13
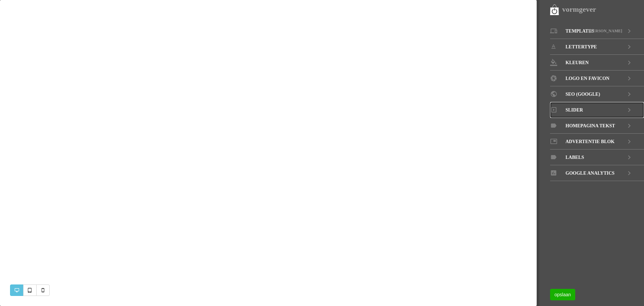
click at [628, 111] on icon at bounding box center [630, 110] width 8 height 16
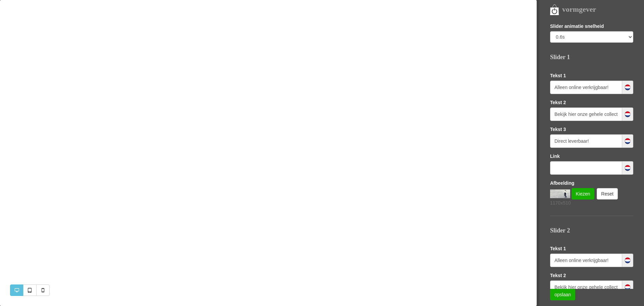
scroll to position [10, 0]
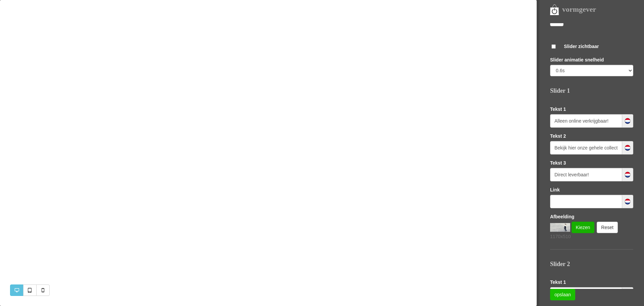
click at [564, 292] on link "opslaan" at bounding box center [562, 294] width 25 height 11
click at [569, 296] on link "opslaan" at bounding box center [562, 294] width 25 height 11
click at [554, 39] on div "SLIDER Lily Voorbeeld Selecteren Sacha Voorbeeld Selecteren Cleo Voorbeeld Sele…" at bounding box center [597, 299] width 94 height 573
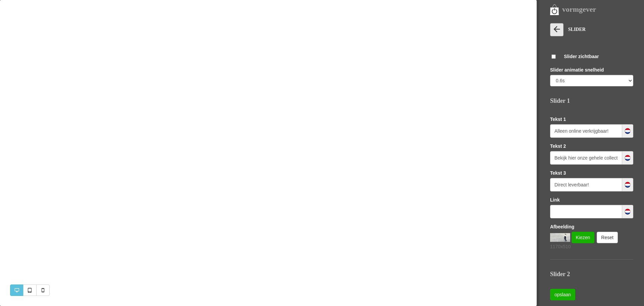
click at [558, 25] on icon at bounding box center [556, 29] width 9 height 9
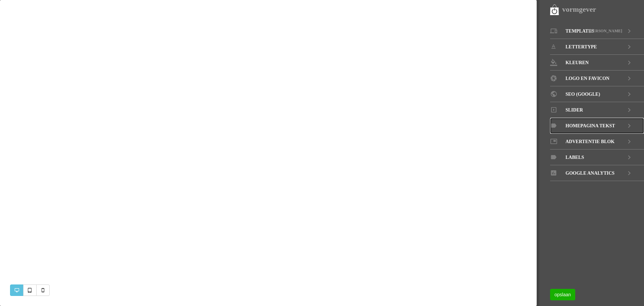
click at [599, 126] on span "Homepagina tekst" at bounding box center [591, 126] width 50 height 16
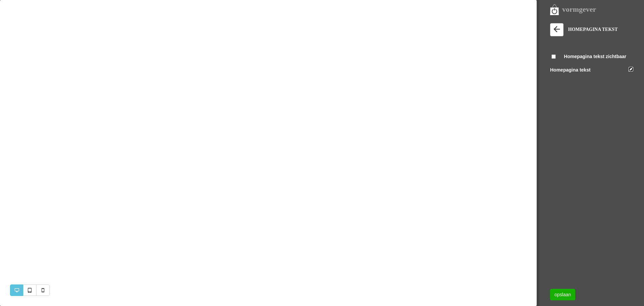
click at [630, 67] on link at bounding box center [631, 69] width 5 height 5
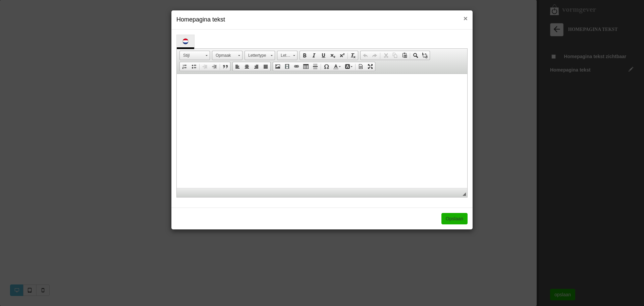
click at [467, 16] on span "×" at bounding box center [466, 18] width 4 height 8
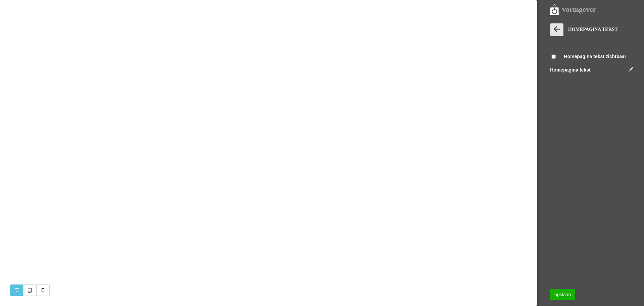
click at [557, 23] on link at bounding box center [556, 29] width 13 height 13
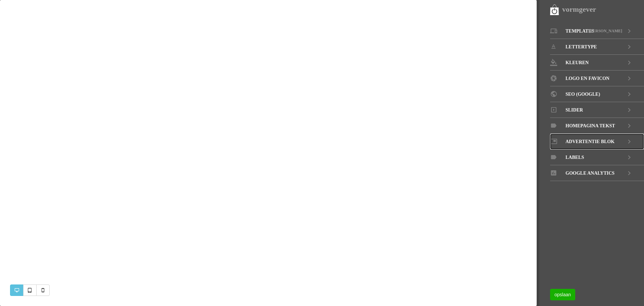
click at [628, 138] on icon at bounding box center [630, 142] width 8 height 16
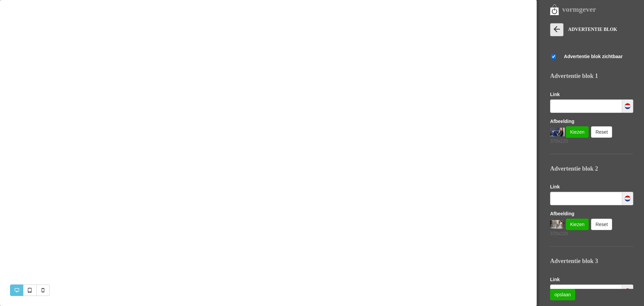
click at [556, 30] on icon at bounding box center [556, 29] width 9 height 9
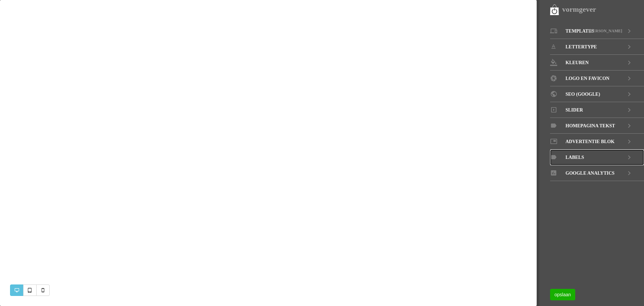
click at [627, 153] on icon at bounding box center [630, 157] width 8 height 16
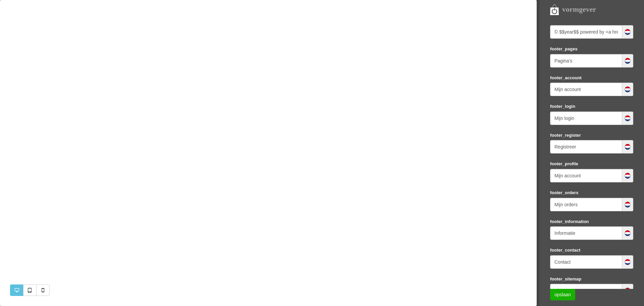
scroll to position [134, 0]
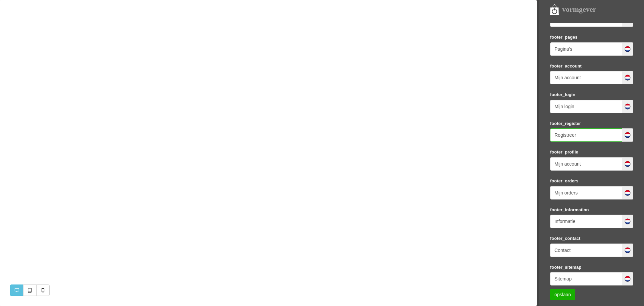
click at [611, 141] on input "Registreer" at bounding box center [586, 134] width 72 height 13
drag, startPoint x: 600, startPoint y: 137, endPoint x: 549, endPoint y: 132, distance: 51.3
click at [549, 132] on nav "vormgever Templates Sacha LETTERTYPE KLEUREN LOGO EN FAVICON SEO (GOOGLE) Slide…" at bounding box center [590, 153] width 107 height 306
click at [551, 130] on input "text" at bounding box center [586, 134] width 72 height 13
click at [575, 129] on input "text" at bounding box center [586, 134] width 72 height 13
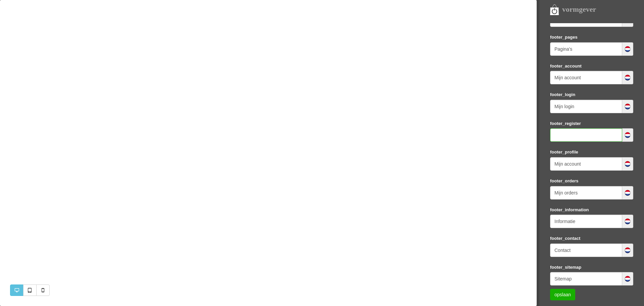
drag, startPoint x: 588, startPoint y: 132, endPoint x: 603, endPoint y: 136, distance: 16.0
click at [603, 136] on input "text" at bounding box center [586, 134] width 72 height 13
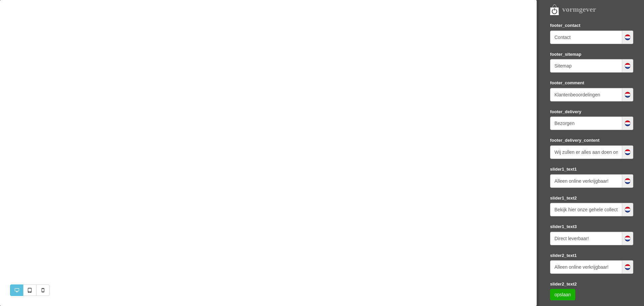
scroll to position [403, 0]
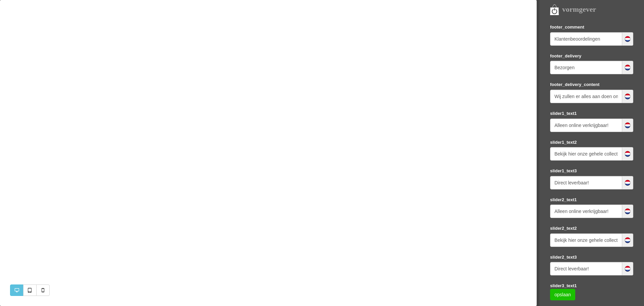
click at [555, 296] on link "opslaan" at bounding box center [562, 294] width 25 height 11
click at [561, 292] on link "opslaan" at bounding box center [562, 294] width 25 height 11
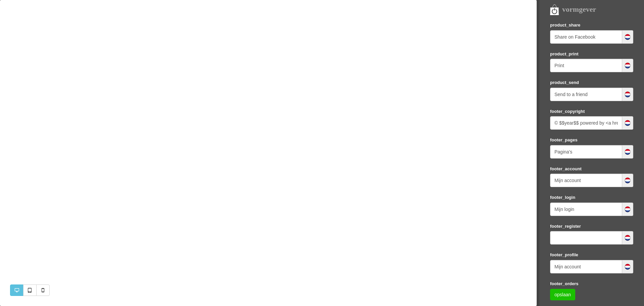
scroll to position [0, 0]
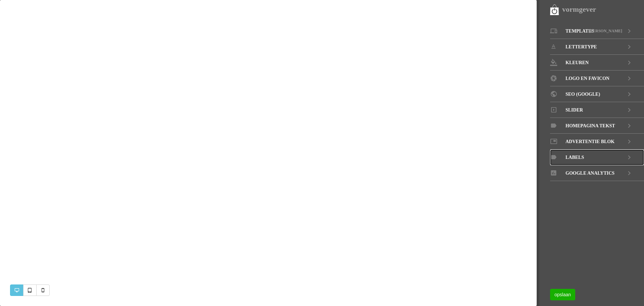
click at [631, 157] on icon at bounding box center [630, 157] width 8 height 16
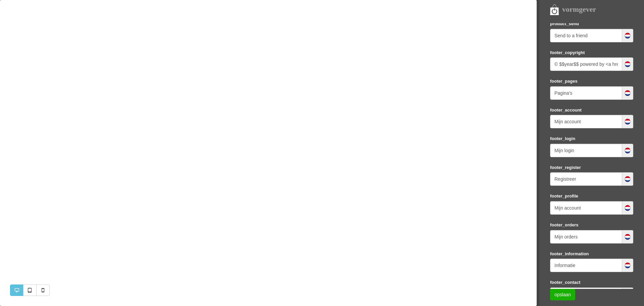
scroll to position [101, 0]
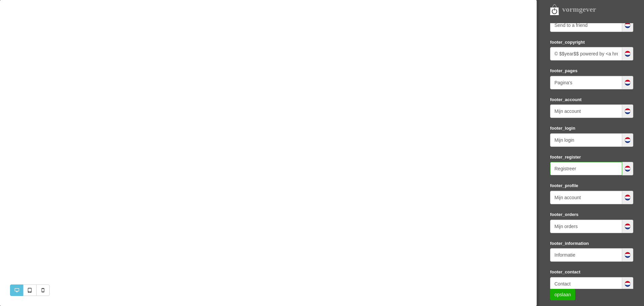
click at [579, 168] on input "Registreer" at bounding box center [586, 168] width 72 height 13
drag, startPoint x: 579, startPoint y: 168, endPoint x: 554, endPoint y: 168, distance: 25.2
click at [554, 168] on input "Registreer" at bounding box center [586, 168] width 72 height 13
drag, startPoint x: 577, startPoint y: 155, endPoint x: 575, endPoint y: 163, distance: 8.3
click at [575, 163] on input "text" at bounding box center [586, 168] width 72 height 13
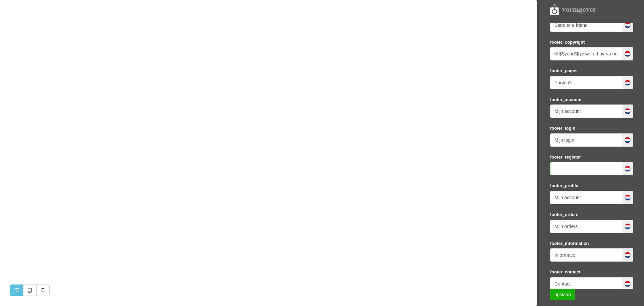
click at [572, 168] on input "text" at bounding box center [586, 168] width 72 height 13
click at [625, 168] on img at bounding box center [628, 168] width 7 height 7
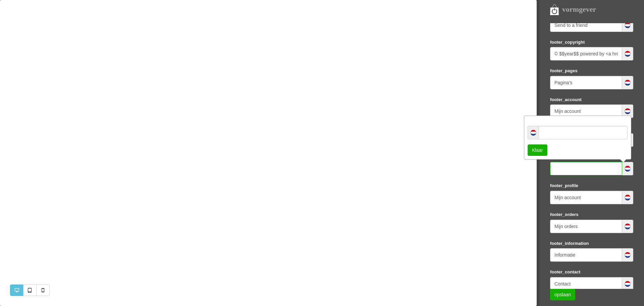
click at [573, 173] on input "text" at bounding box center [586, 168] width 72 height 13
click at [536, 149] on link "Klaar" at bounding box center [538, 149] width 20 height 11
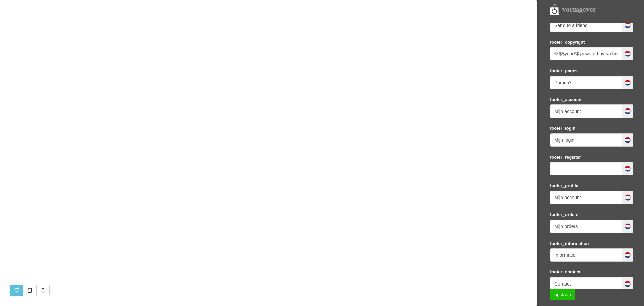
click at [560, 294] on link "opslaan" at bounding box center [562, 294] width 25 height 11
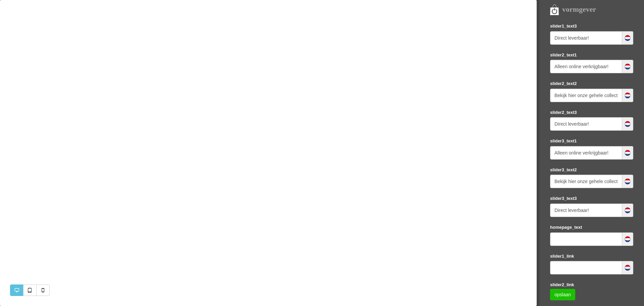
scroll to position [581, 0]
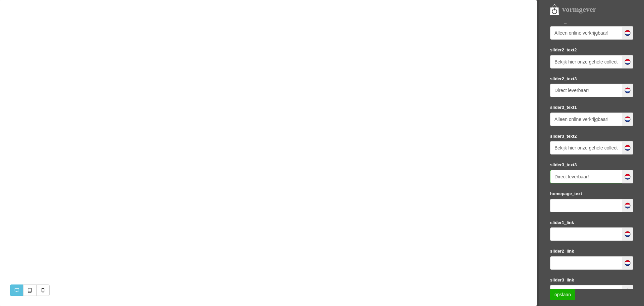
drag, startPoint x: 594, startPoint y: 177, endPoint x: 546, endPoint y: 183, distance: 48.7
click at [546, 183] on nav "vormgever Templates Sacha LETTERTYPE KLEUREN LOGO EN FAVICON SEO (GOOGLE) Slide…" at bounding box center [590, 153] width 107 height 306
click at [574, 151] on input "Bekijk hier onze gehele collectie." at bounding box center [586, 147] width 72 height 13
drag, startPoint x: 553, startPoint y: 148, endPoint x: 617, endPoint y: 146, distance: 63.8
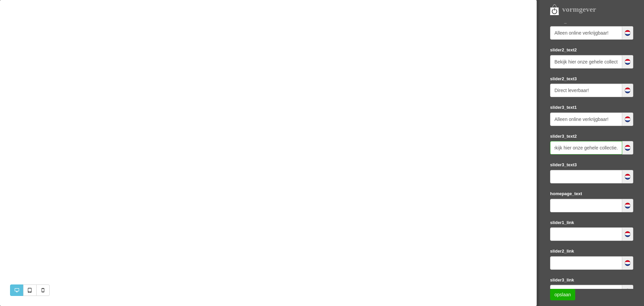
click at [617, 146] on input "Bekijk hier onze gehele collectie." at bounding box center [586, 147] width 72 height 13
drag, startPoint x: 617, startPoint y: 118, endPoint x: 568, endPoint y: 120, distance: 49.4
click at [568, 120] on input "Alleen online verkrijgbaar!" at bounding box center [586, 118] width 72 height 13
type input "A"
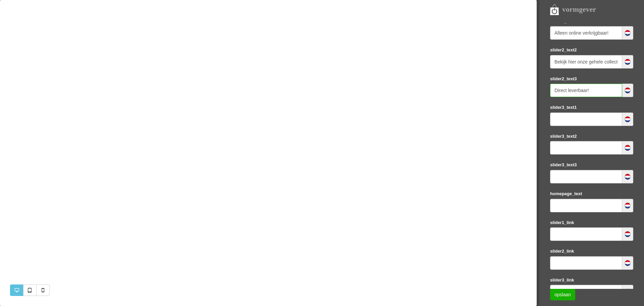
click at [599, 94] on input "Direct leverbaar!" at bounding box center [586, 90] width 72 height 13
type input "D"
click at [575, 63] on input "Bekijk r onze gehele collectie." at bounding box center [586, 61] width 72 height 13
click at [575, 63] on input "Bekijr gehele collectie." at bounding box center [586, 61] width 72 height 13
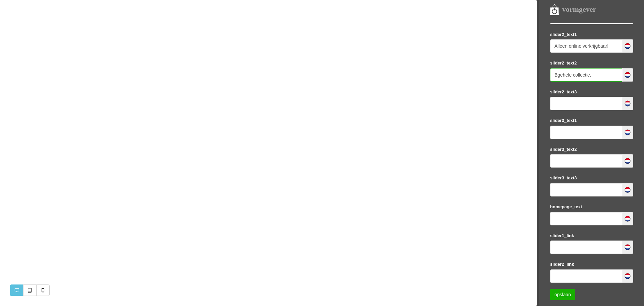
type input "gehele collectie."
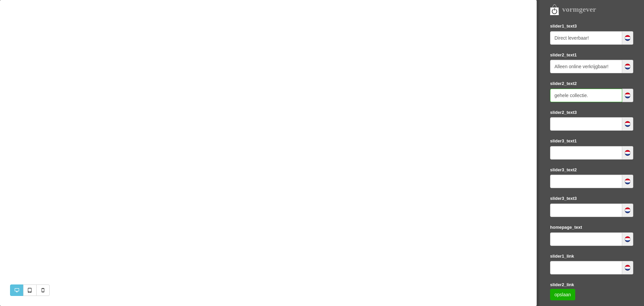
drag, startPoint x: 589, startPoint y: 97, endPoint x: 538, endPoint y: 98, distance: 51.0
click at [538, 98] on nav "vormgever Templates Sacha LETTERTYPE KLEUREN LOGO EN FAVICON SEO (GOOGLE) Slide…" at bounding box center [590, 153] width 107 height 306
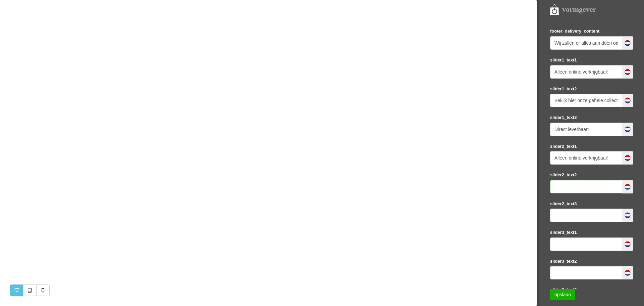
scroll to position [447, 0]
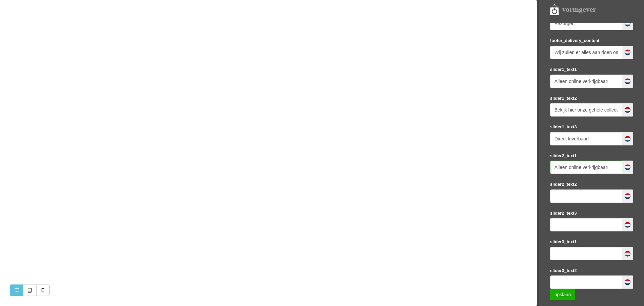
click at [610, 167] on input "Alleen online verkrijgbaar!" at bounding box center [586, 166] width 72 height 13
type input "A"
click at [591, 140] on input "Direct lev" at bounding box center [586, 138] width 72 height 13
type input "D"
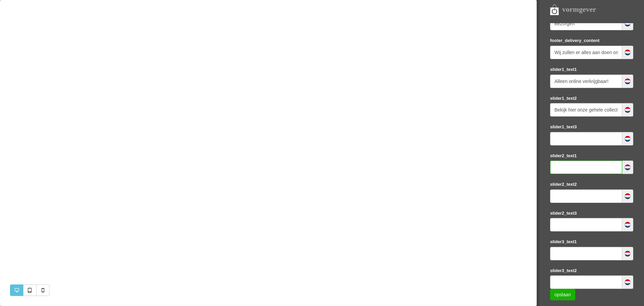
click at [567, 170] on input "text" at bounding box center [586, 166] width 72 height 13
click at [583, 111] on input "Bekijk hize gehele collectie." at bounding box center [586, 109] width 72 height 13
click at [593, 108] on input "ze gehele coll." at bounding box center [586, 109] width 72 height 13
type input "."
click at [588, 83] on input "Alleen onlirkrijgbaar!" at bounding box center [586, 81] width 72 height 13
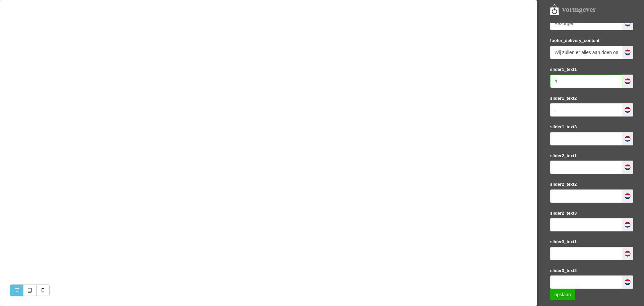
type input "!"
click at [582, 55] on input "Wij zullen er lles aan doen om ervoor te zorgen dat u zo snel mogelijk kunt gen…" at bounding box center [586, 52] width 72 height 13
type input "W"
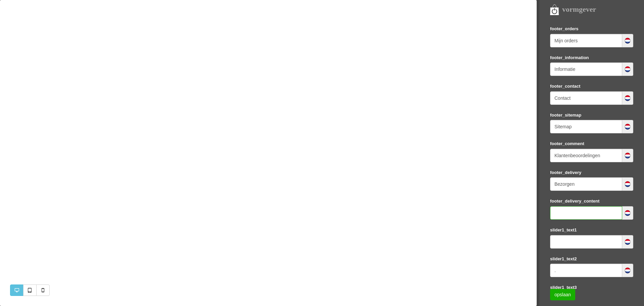
scroll to position [279, 0]
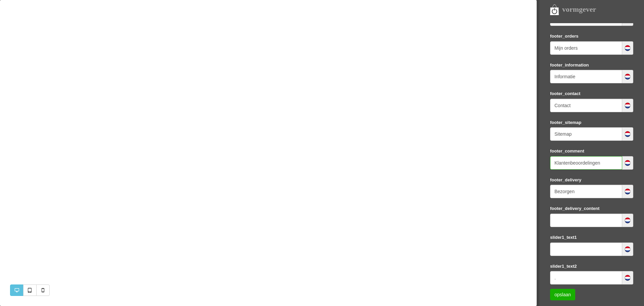
drag, startPoint x: 607, startPoint y: 163, endPoint x: 544, endPoint y: 160, distance: 62.2
click at [544, 160] on nav "vormgever Templates Sacha LETTERTYPE KLEUREN LOGO EN FAVICON SEO (GOOGLE) Slide…" at bounding box center [590, 153] width 107 height 306
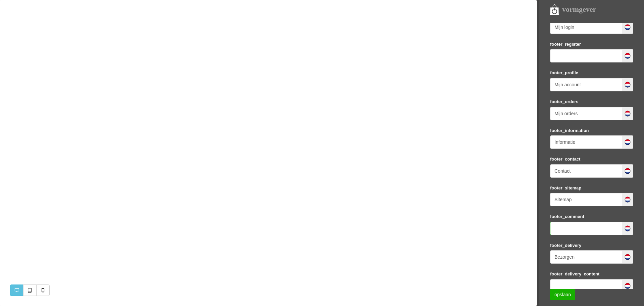
scroll to position [212, 0]
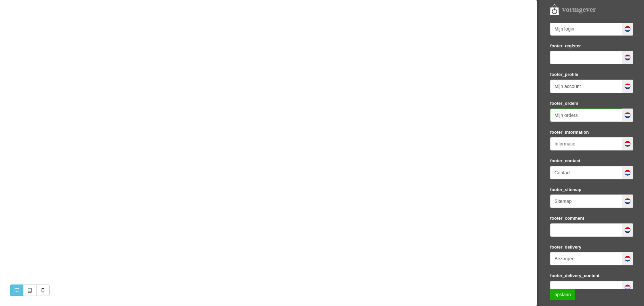
click at [585, 115] on input "Mijn orders" at bounding box center [586, 114] width 72 height 13
click at [589, 88] on input "Mijn account" at bounding box center [586, 86] width 72 height 13
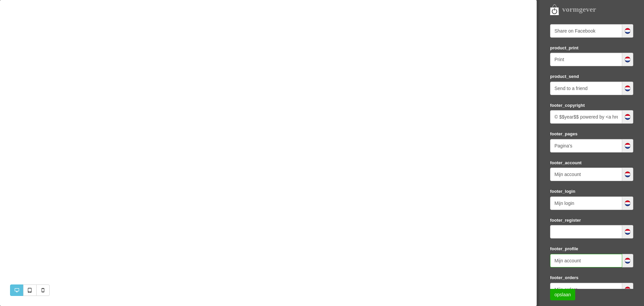
scroll to position [10, 0]
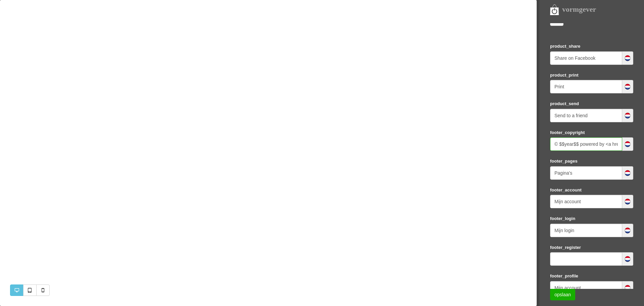
click at [583, 146] on input "© $$year$$ powered by <a href='[URL][DOMAIN_NAME]' rel='nofollow' target='_blan…" at bounding box center [586, 143] width 72 height 13
drag, startPoint x: 554, startPoint y: 143, endPoint x: 612, endPoint y: 137, distance: 58.0
click at [612, 137] on div "footer_copyright © $$year$$ powered by <a href='https://www.starteenwinkel.nl' …" at bounding box center [591, 140] width 83 height 22
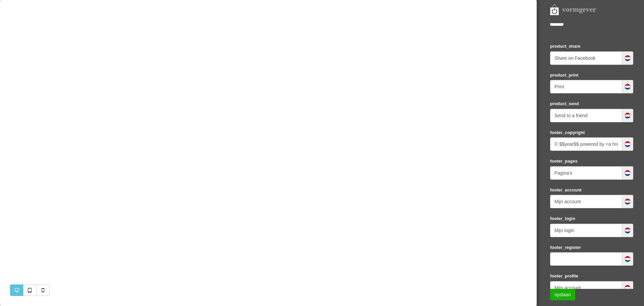
click at [608, 163] on div "footer_pages Pagina's" at bounding box center [591, 168] width 83 height 22
click at [598, 116] on input "Send to a friend" at bounding box center [586, 115] width 72 height 13
drag, startPoint x: 598, startPoint y: 116, endPoint x: 545, endPoint y: 112, distance: 52.8
click at [545, 112] on nav "vormgever Templates Sacha LETTERTYPE KLEUREN LOGO EN FAVICON SEO (GOOGLE) Slide…" at bounding box center [590, 153] width 107 height 306
click at [577, 91] on input "Print" at bounding box center [586, 86] width 72 height 13
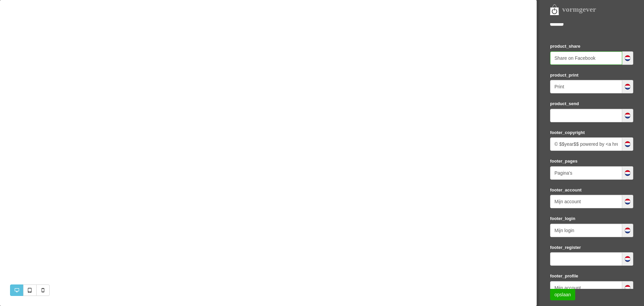
click at [607, 58] on input "Share on Facebook" at bounding box center [586, 57] width 72 height 13
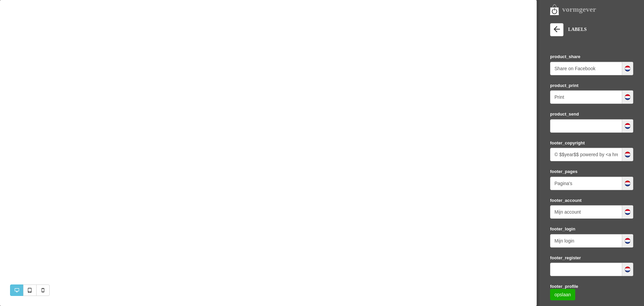
drag, startPoint x: 597, startPoint y: 60, endPoint x: 598, endPoint y: 65, distance: 5.1
click at [597, 60] on div "product_share Share on Facebook" at bounding box center [591, 64] width 83 height 22
drag, startPoint x: 593, startPoint y: 71, endPoint x: 535, endPoint y: 71, distance: 58.7
click at [535, 0] on div "vormgever Templates Sacha LETTERTYPE KLEUREN LOGO EN FAVICON SEO (GOOGLE) Slide…" at bounding box center [322, 0] width 644 height 0
type input "k"
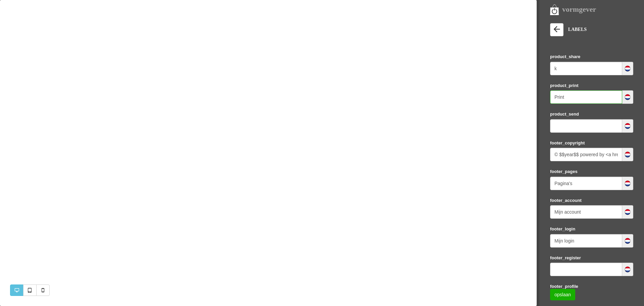
drag, startPoint x: 577, startPoint y: 95, endPoint x: 573, endPoint y: 95, distance: 3.7
click at [573, 95] on input "Print" at bounding box center [586, 96] width 72 height 13
click at [569, 66] on input "k" at bounding box center [586, 68] width 72 height 13
click at [565, 294] on link "opslaan" at bounding box center [562, 294] width 25 height 11
click at [564, 293] on link "opslaan" at bounding box center [562, 294] width 25 height 11
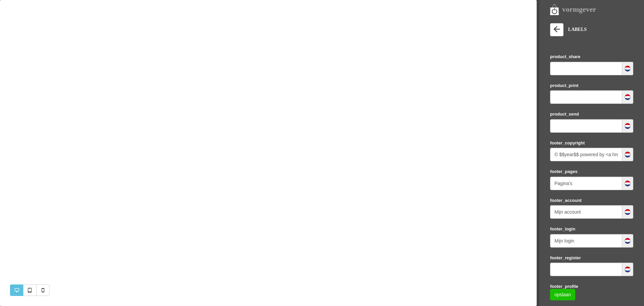
click at [564, 293] on link "opslaan" at bounding box center [562, 294] width 25 height 11
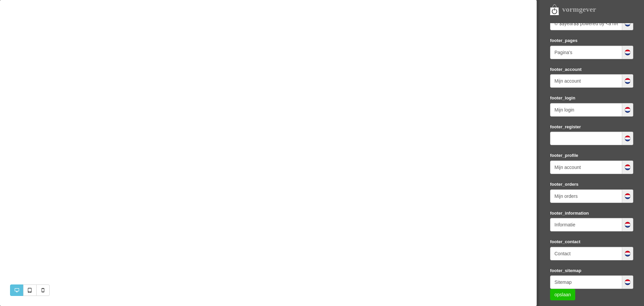
scroll to position [134, 0]
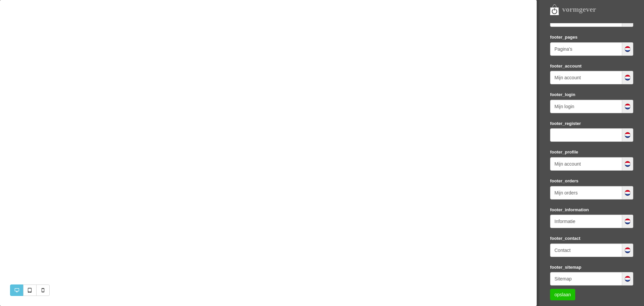
click at [563, 295] on link "opslaan" at bounding box center [562, 294] width 25 height 11
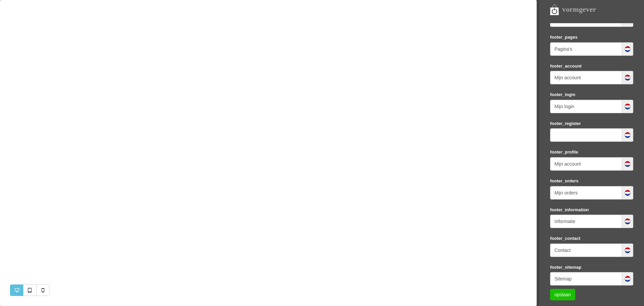
click at [563, 295] on link "opslaan" at bounding box center [562, 294] width 25 height 11
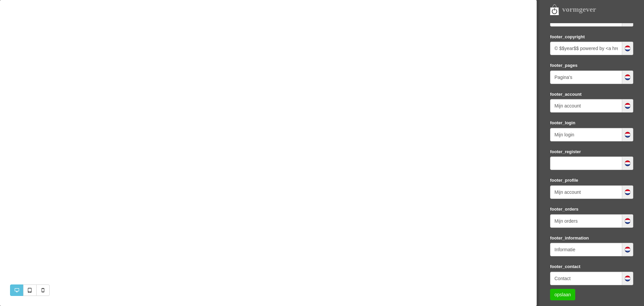
scroll to position [0, 0]
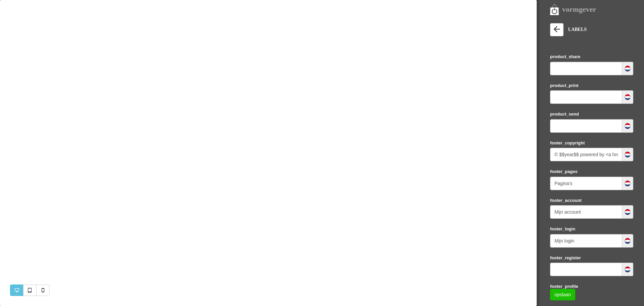
click at [569, 294] on link "opslaan" at bounding box center [562, 294] width 25 height 11
drag, startPoint x: 569, startPoint y: 294, endPoint x: 566, endPoint y: 292, distance: 4.1
click at [568, 294] on link "opslaan" at bounding box center [562, 294] width 25 height 11
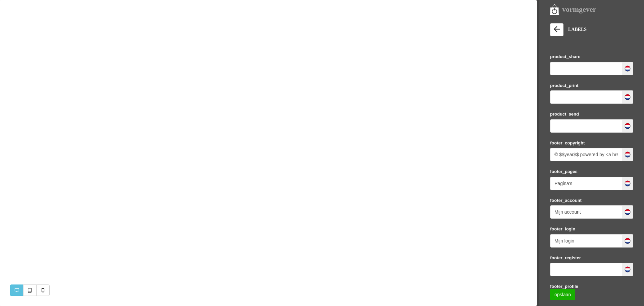
click at [556, 22] on nav "vormgever Templates Sacha LETTERTYPE KLEUREN LOGO EN FAVICON SEO (GOOGLE) Slide…" at bounding box center [590, 153] width 107 height 306
click at [560, 28] on icon at bounding box center [556, 29] width 9 height 9
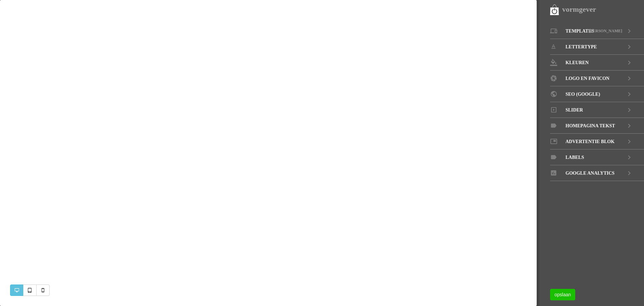
click at [563, 295] on link "opslaan" at bounding box center [562, 294] width 25 height 11
click at [561, 293] on link "opslaan" at bounding box center [562, 294] width 25 height 11
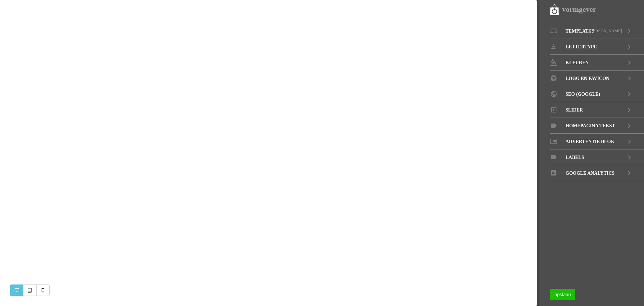
click at [561, 293] on link "opslaan" at bounding box center [562, 294] width 25 height 11
click at [38, 291] on link at bounding box center [42, 289] width 13 height 11
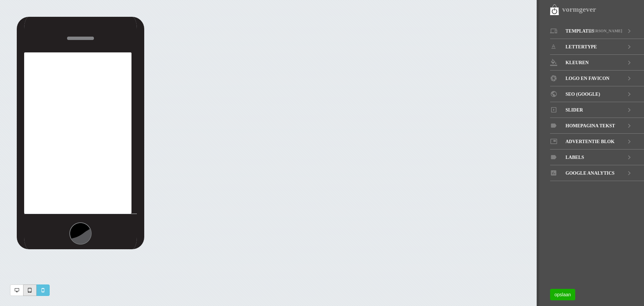
click at [33, 287] on link at bounding box center [29, 289] width 13 height 11
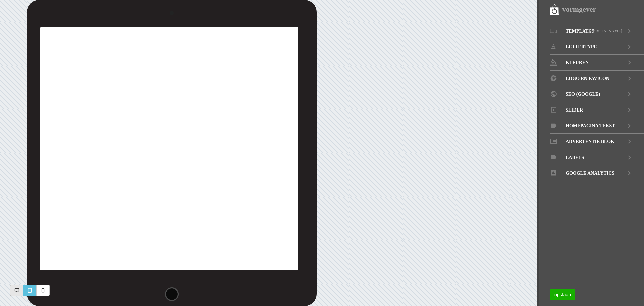
click at [18, 293] on link at bounding box center [16, 289] width 13 height 11
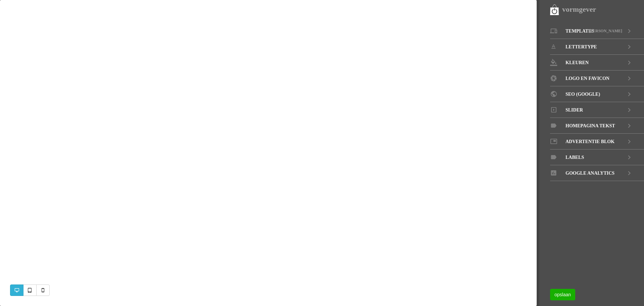
scroll to position [2, 0]
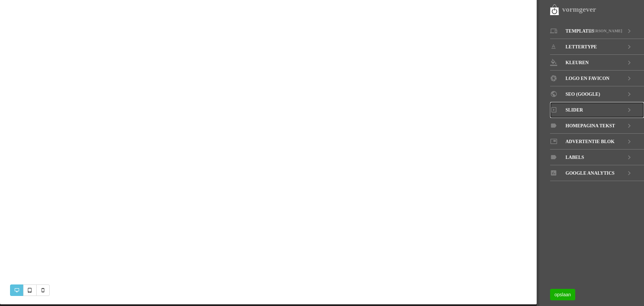
click at [629, 110] on icon at bounding box center [630, 110] width 8 height 16
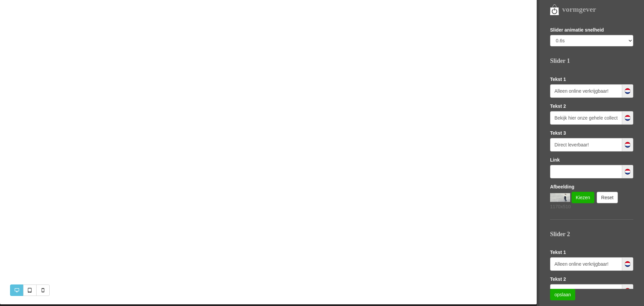
scroll to position [0, 0]
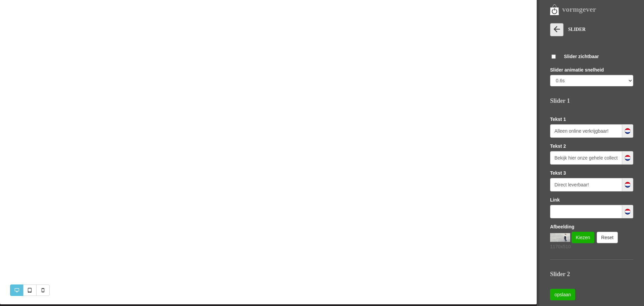
click at [561, 31] on icon at bounding box center [556, 29] width 9 height 9
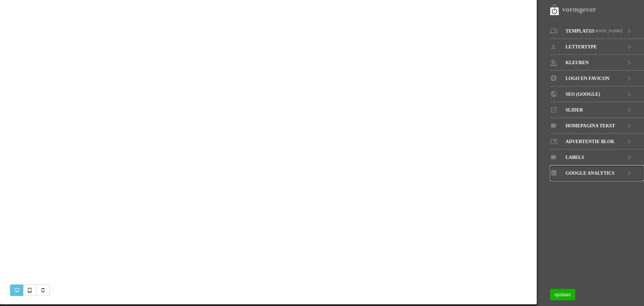
click at [632, 170] on icon at bounding box center [630, 173] width 8 height 16
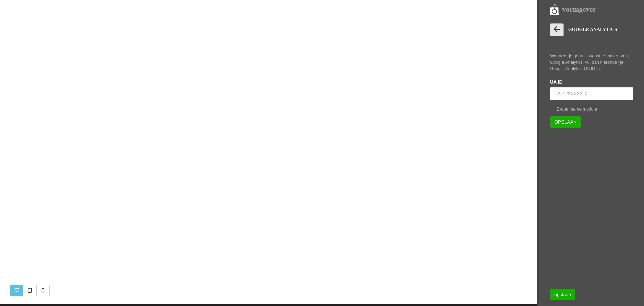
click at [559, 27] on icon at bounding box center [556, 29] width 9 height 9
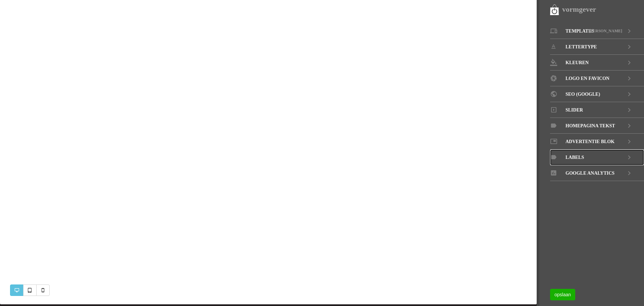
click at [631, 156] on icon at bounding box center [630, 157] width 8 height 16
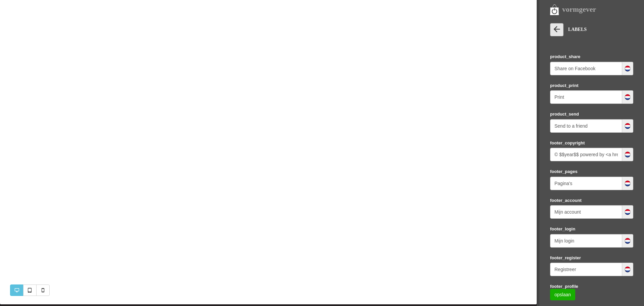
click at [558, 36] on link at bounding box center [556, 29] width 13 height 13
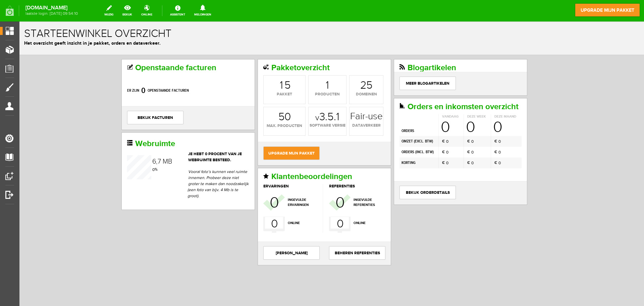
click at [290, 87] on div "8 0 1 8 0 1 2 3 4 5 6 7 8 9 0 1 2 3 4 5 pakket" at bounding box center [284, 89] width 42 height 29
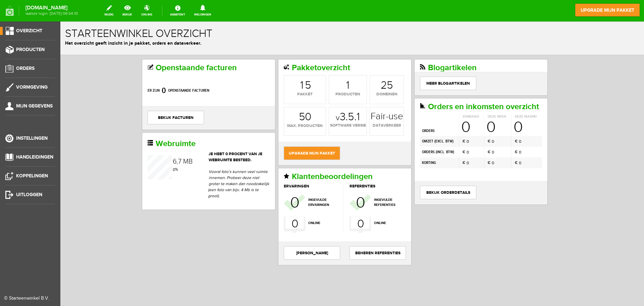
click at [39, 30] on span "Overzicht" at bounding box center [29, 31] width 26 height 6
click at [39, 53] on link "Producten" at bounding box center [27, 50] width 55 height 8
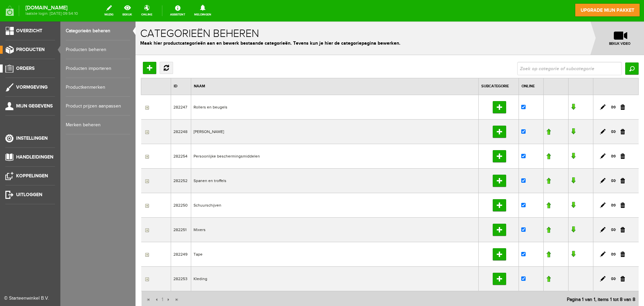
click at [46, 66] on link "Orders" at bounding box center [27, 68] width 55 height 8
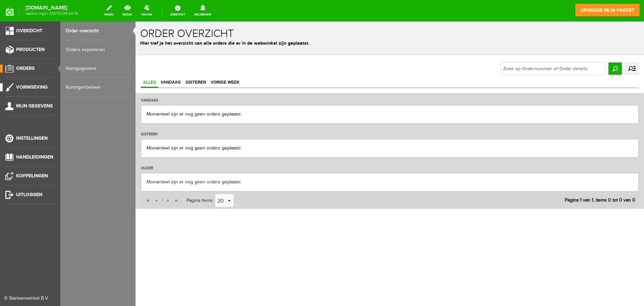
click at [45, 87] on span "Vormgeving" at bounding box center [32, 87] width 32 height 6
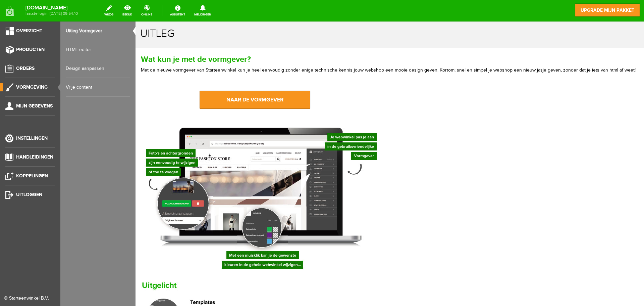
click at [99, 49] on link "HTML editor" at bounding box center [98, 49] width 64 height 19
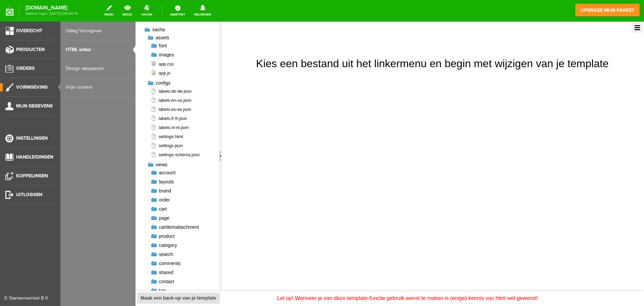
click at [100, 74] on link "Design aanpassen" at bounding box center [98, 68] width 64 height 19
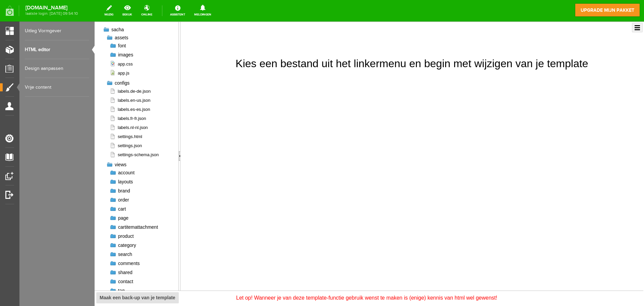
click at [114, 29] on span "sacha" at bounding box center [117, 29] width 12 height 5
click at [119, 45] on span "font" at bounding box center [122, 45] width 8 height 5
click at [129, 90] on span "labels.de-de.json" at bounding box center [130, 91] width 41 height 6
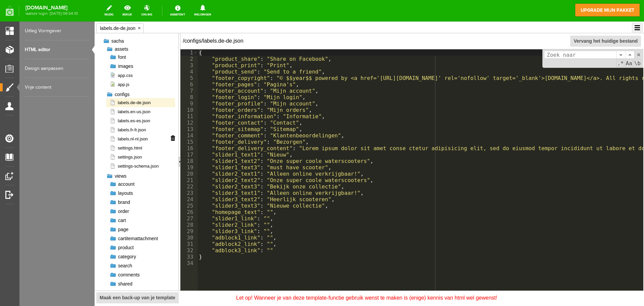
click at [136, 137] on span "labels.nl-nl.json" at bounding box center [129, 139] width 38 height 6
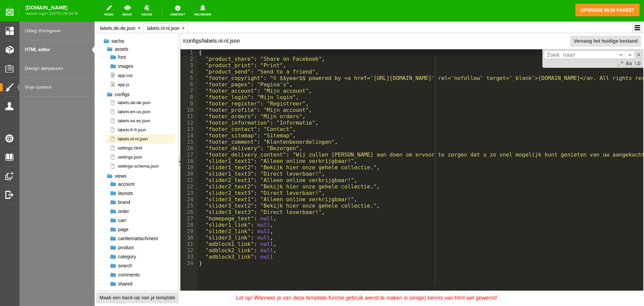
scroll to position [0, 3]
click at [281, 104] on div "{ "product_share" : "Share on Facebook" , "product_print" : "Print" , "product_…" at bounding box center [435, 173] width 475 height 249
click at [315, 116] on div "{ "product_share" : "Share on Facebook" , "product_print" : "Print" , "product_…" at bounding box center [435, 173] width 475 height 249
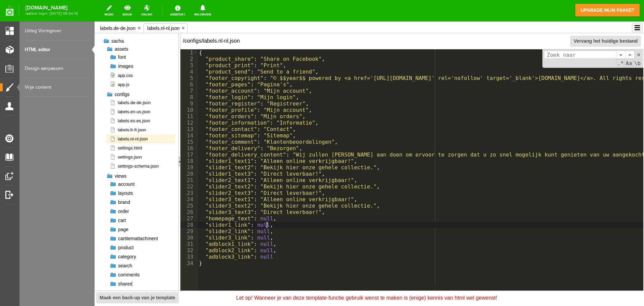
click at [368, 224] on div "{ "product_share" : "Share on Facebook" , "product_print" : "Print" , "product_…" at bounding box center [435, 173] width 475 height 249
click at [349, 262] on div "{ "product_share" : "Share on Facebook" , "product_print" : "Print" , "product_…" at bounding box center [435, 173] width 475 height 249
click at [291, 274] on div "{ "product_share" : "Share on Facebook" , "product_print" : "Print" , "product_…" at bounding box center [435, 173] width 475 height 249
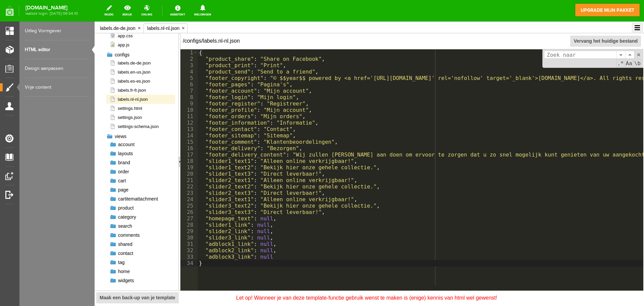
scroll to position [0, 0]
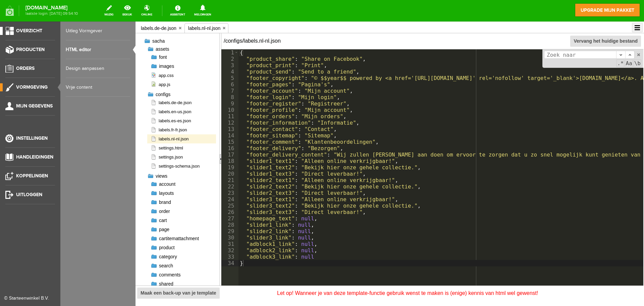
click at [3, 29] on link "Overzicht" at bounding box center [27, 31] width 55 height 8
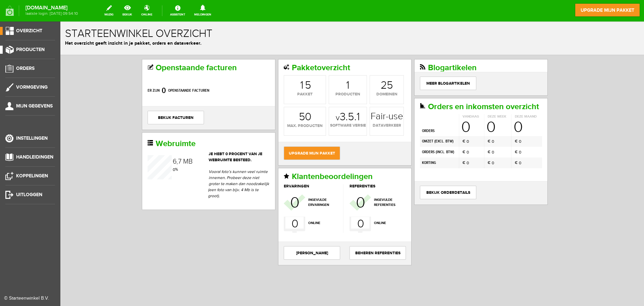
click at [25, 48] on span "Producten" at bounding box center [30, 50] width 29 height 6
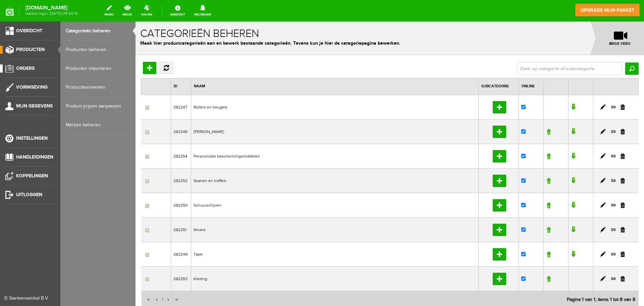
click at [33, 65] on link "Orders" at bounding box center [27, 68] width 55 height 8
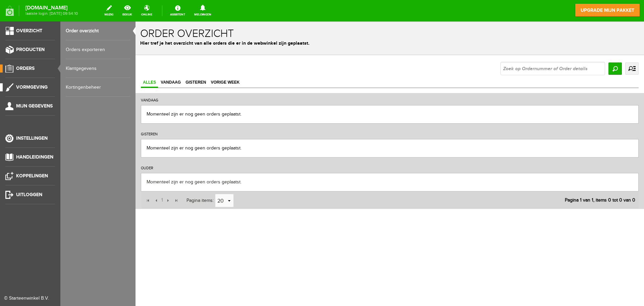
click at [45, 89] on span "Vormgeving" at bounding box center [32, 87] width 32 height 6
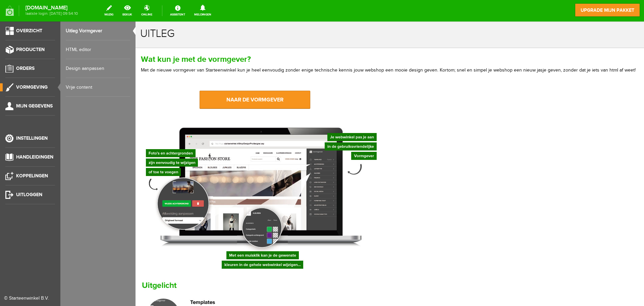
click at [80, 49] on link "HTML editor" at bounding box center [98, 49] width 64 height 19
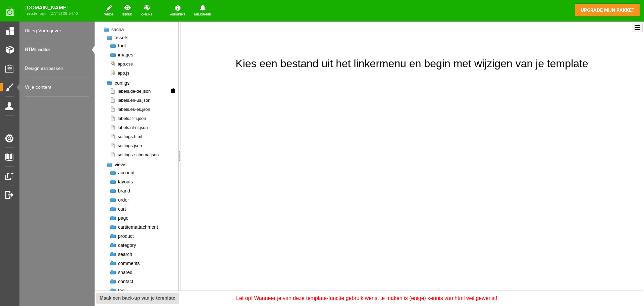
click at [148, 91] on span "labels.de-de.json" at bounding box center [130, 91] width 41 height 6
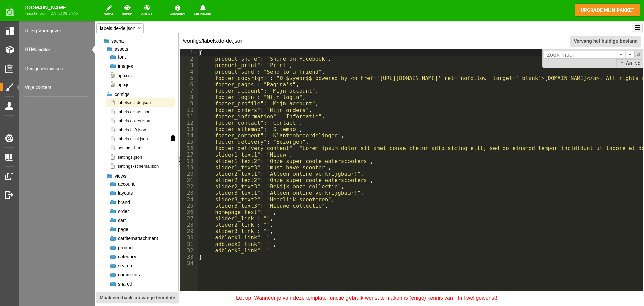
click at [144, 138] on span "labels.nl-nl.json" at bounding box center [129, 139] width 38 height 6
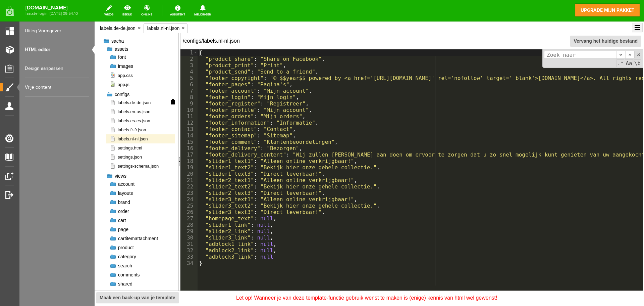
click at [145, 104] on span "labels.de-de.json" at bounding box center [130, 102] width 41 height 6
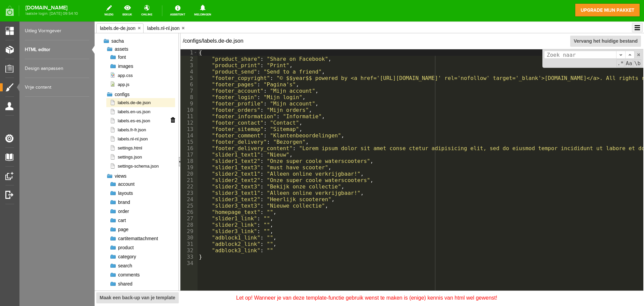
click at [141, 125] on li "labels.es-es.json" at bounding box center [140, 120] width 69 height 9
click at [128, 117] on li "labels.es-es.json" at bounding box center [140, 120] width 69 height 9
click at [130, 112] on span "labels.en-us.json" at bounding box center [130, 111] width 41 height 6
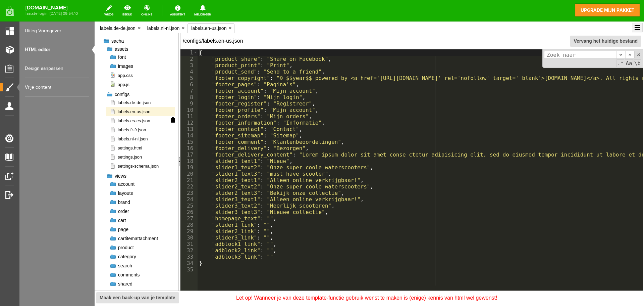
click at [130, 121] on span "labels.es-es.json" at bounding box center [130, 120] width 41 height 6
click at [131, 125] on li "labels.fr-fr.json" at bounding box center [140, 129] width 69 height 9
click at [131, 131] on span "labels.fr-fr.json" at bounding box center [128, 130] width 37 height 6
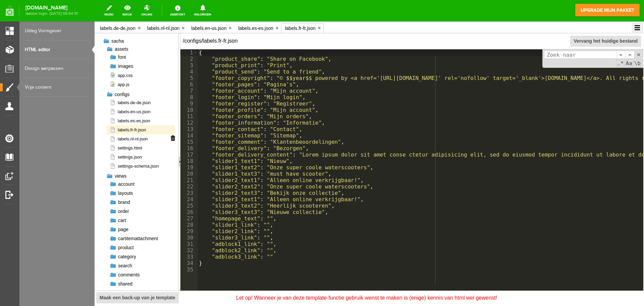
click at [134, 141] on span "labels.nl-nl.json" at bounding box center [129, 139] width 38 height 6
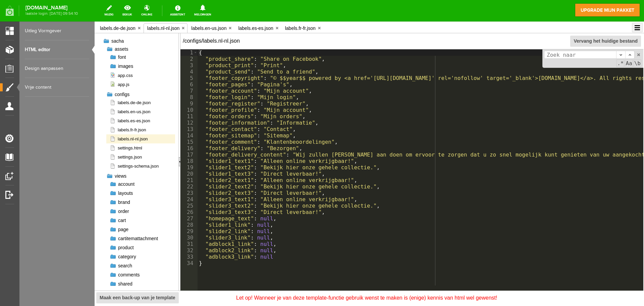
scroll to position [0, 3]
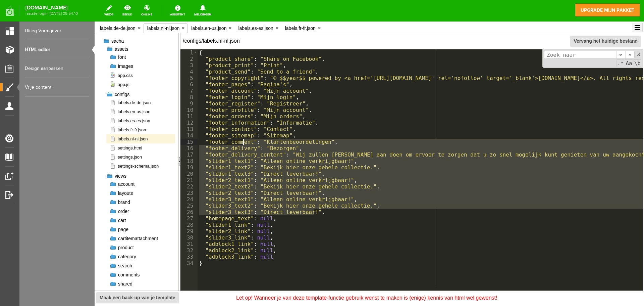
drag, startPoint x: 313, startPoint y: 213, endPoint x: 246, endPoint y: 139, distance: 100.5
click at [244, 140] on div "{ "product_share" : "Share on Facebook" , "product_print" : "Print" , "product_…" at bounding box center [435, 173] width 475 height 249
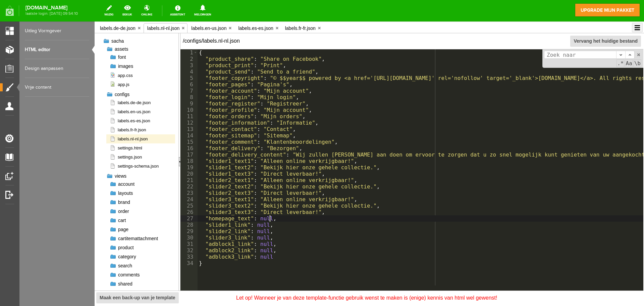
click at [320, 219] on div "{ "product_share" : "Share on Facebook" , "product_print" : "Print" , "product_…" at bounding box center [435, 173] width 475 height 249
drag, startPoint x: 299, startPoint y: 103, endPoint x: 206, endPoint y: 103, distance: 93.0
click at [206, 103] on div "{ "product_share" : "Share on Facebook" , "product_print" : "Print" , "product_…" at bounding box center [435, 173] width 475 height 249
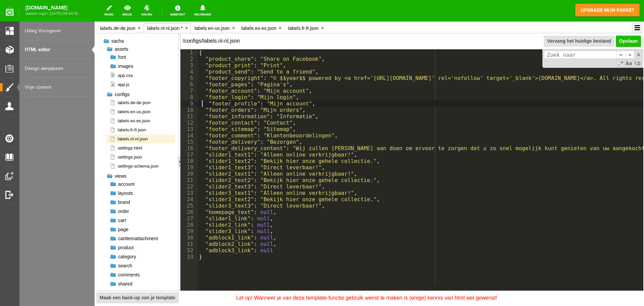
click at [625, 37] on link "Opslaan" at bounding box center [628, 41] width 25 height 11
click at [55, 68] on link "Design aanpassen" at bounding box center [57, 68] width 64 height 19
click at [140, 162] on li "settings-schema.json" at bounding box center [140, 165] width 69 height 9
click at [139, 162] on li "settings-schema.json" at bounding box center [140, 165] width 69 height 9
click at [141, 165] on span "settings-schema.json" at bounding box center [134, 166] width 49 height 6
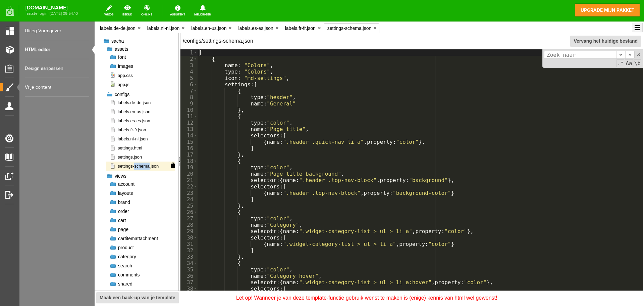
click at [141, 165] on span "settings-schema.json" at bounding box center [134, 166] width 49 height 6
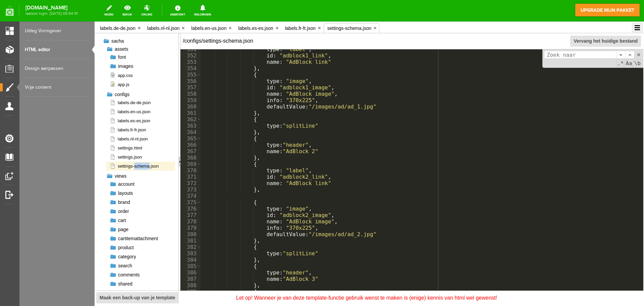
scroll to position [2329, 0]
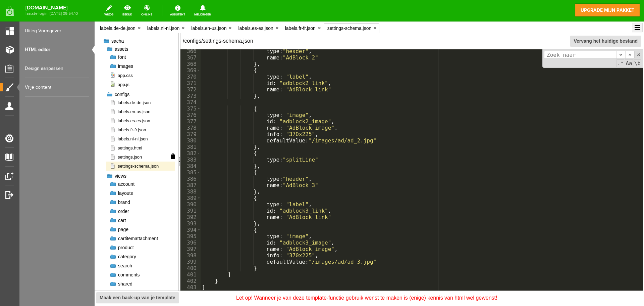
click at [139, 159] on span "settings.json" at bounding box center [126, 157] width 32 height 6
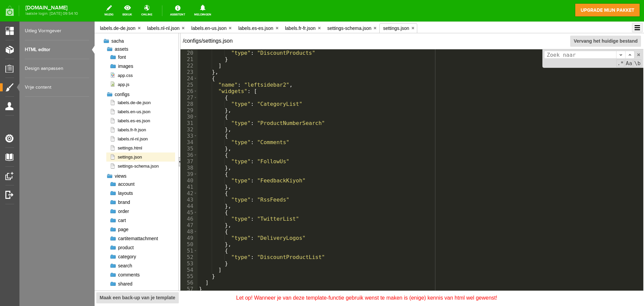
scroll to position [123, 0]
click at [143, 148] on li "settings.html" at bounding box center [140, 147] width 69 height 9
click at [127, 147] on span "settings.html" at bounding box center [126, 148] width 33 height 6
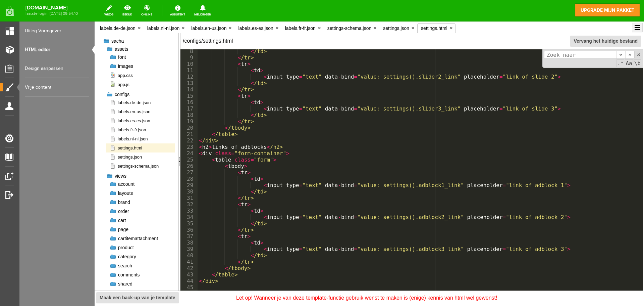
scroll to position [6, 0]
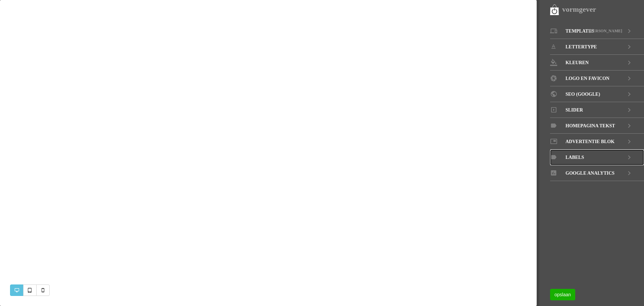
click at [632, 154] on icon at bounding box center [630, 157] width 8 height 16
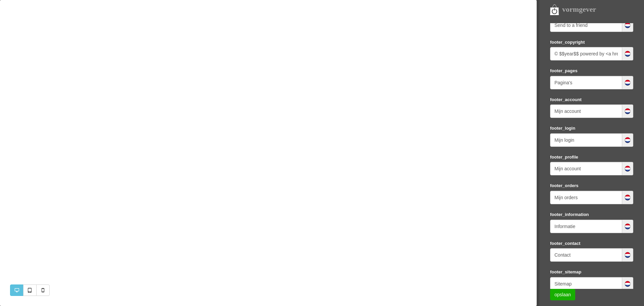
scroll to position [34, 0]
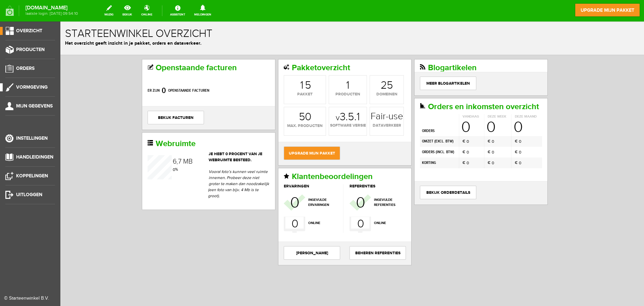
click at [32, 86] on span "Vormgeving" at bounding box center [32, 87] width 32 height 6
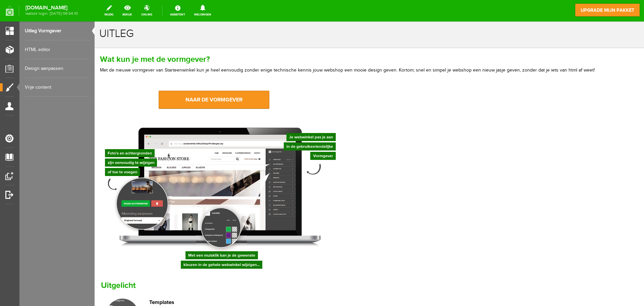
click at [38, 47] on link "HTML editor" at bounding box center [57, 49] width 64 height 19
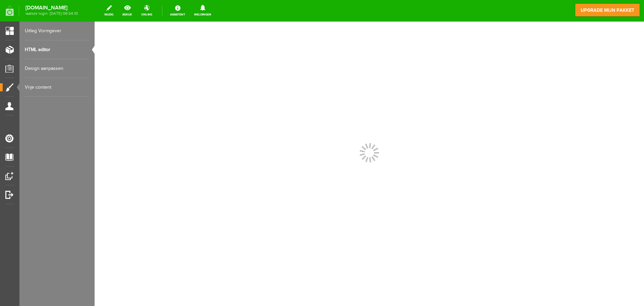
click at [52, 72] on link "Design aanpassen" at bounding box center [57, 68] width 64 height 19
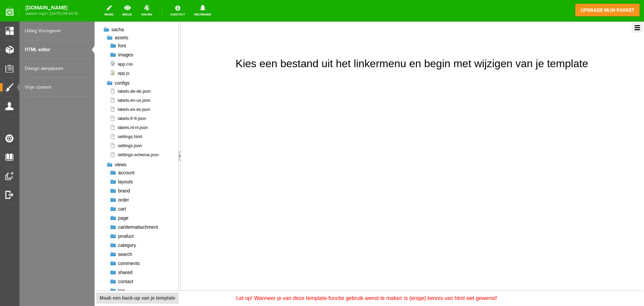
click at [184, 7] on link "Assistent" at bounding box center [177, 10] width 23 height 15
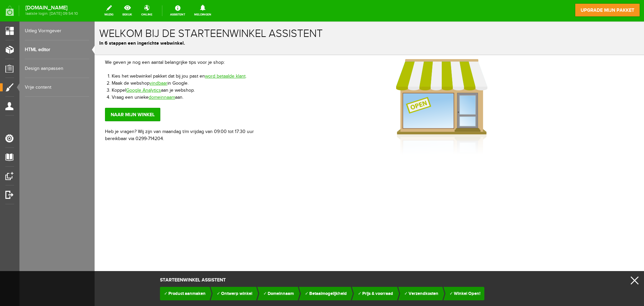
drag, startPoint x: 163, startPoint y: 139, endPoint x: 137, endPoint y: 138, distance: 26.2
click at [137, 138] on div "We geven je nog een aantal belangrijke tips voor je shop: Kies het webwinkel pa…" at bounding box center [183, 100] width 156 height 83
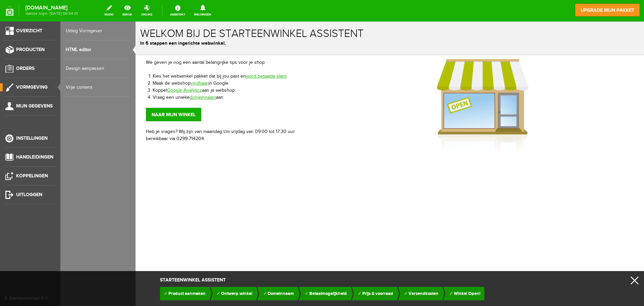
click at [34, 44] on ul "Overzicht Producten Orders Vormgeving Mijn gegevens Instellingen Handleidingen …" at bounding box center [30, 174] width 60 height 306
click at [37, 50] on span "Producten" at bounding box center [30, 50] width 29 height 6
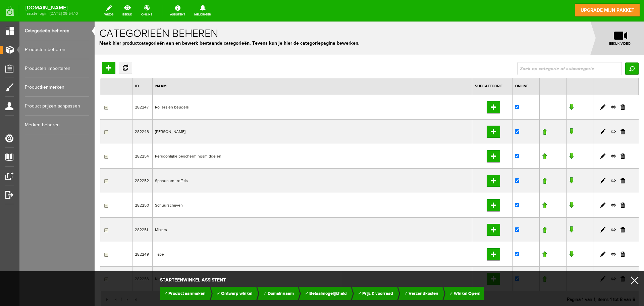
click at [66, 48] on link "Producten beheren" at bounding box center [57, 49] width 64 height 19
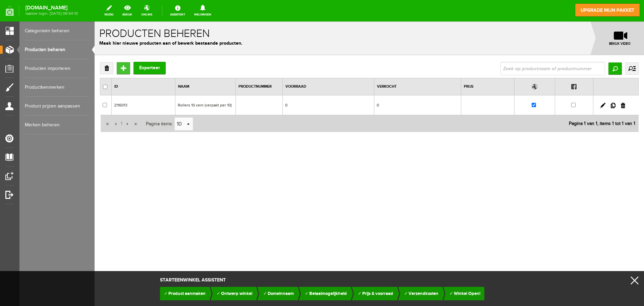
click at [125, 66] on input "Toevoegen" at bounding box center [123, 68] width 13 height 12
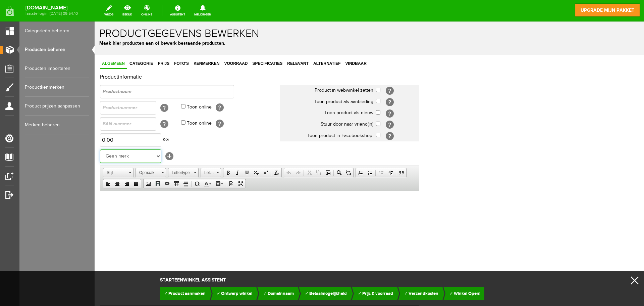
click at [157, 156] on select "Geen merk Fashion-You" at bounding box center [130, 155] width 61 height 13
click at [210, 152] on td "Geen merk Fashion-You [+]" at bounding box center [190, 156] width 180 height 16
click at [145, 62] on span "Categorie" at bounding box center [142, 63] width 28 height 5
click at [141, 91] on input "text" at bounding box center [167, 91] width 134 height 13
type input "kwast"
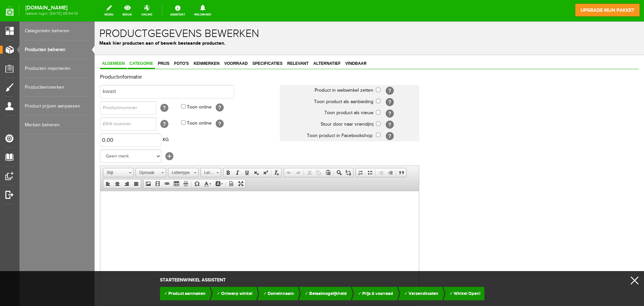
click at [148, 66] on link "Categorie" at bounding box center [142, 64] width 28 height 10
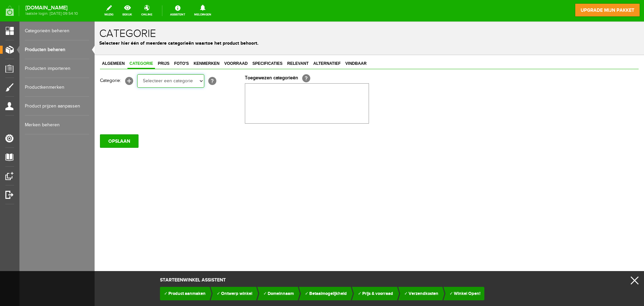
click at [197, 83] on select "Selecteer een categorie Rollers en beugels Kwasten Persoonlijke beschermingsmid…" at bounding box center [170, 80] width 67 height 13
click at [202, 180] on div "Algemeen Categorie Prijs Foto's Kenmerken Voorraad Specificaties Relevant Alter…" at bounding box center [370, 126] width 550 height 142
click at [167, 63] on span "Prijs" at bounding box center [164, 63] width 16 height 5
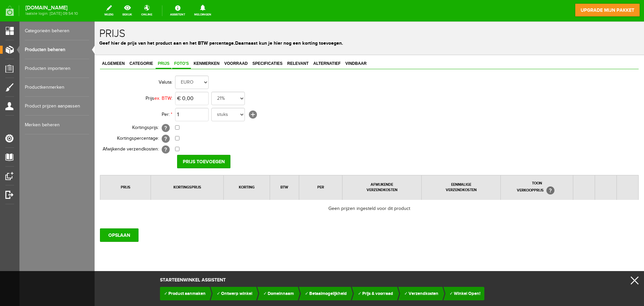
click at [183, 64] on span "Foto's" at bounding box center [181, 63] width 19 height 5
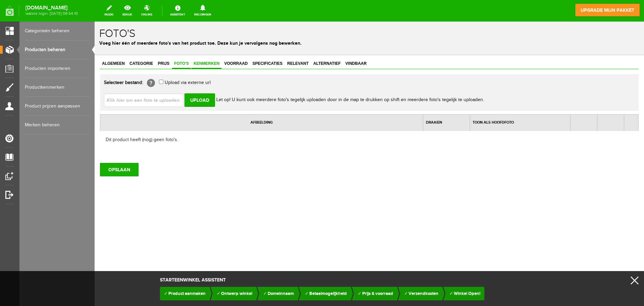
click at [205, 60] on link "Kenmerken" at bounding box center [207, 64] width 30 height 10
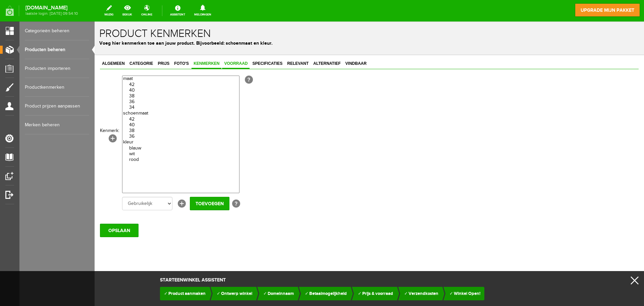
click at [227, 63] on span "Voorraad" at bounding box center [236, 63] width 28 height 5
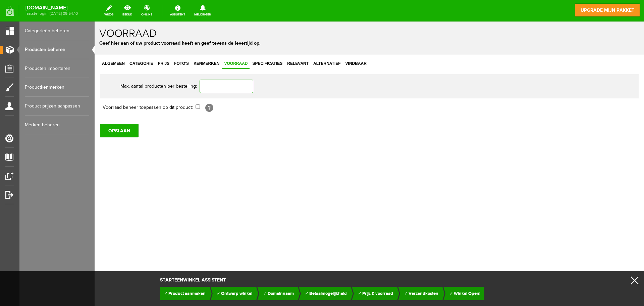
click at [235, 91] on input "text" at bounding box center [227, 86] width 54 height 13
click at [274, 60] on link "Specificaties" at bounding box center [267, 64] width 34 height 10
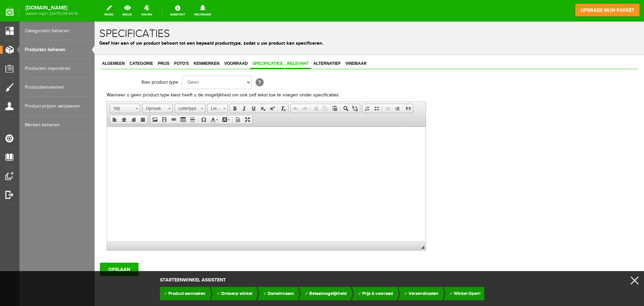
click at [291, 65] on span "Relevant" at bounding box center [298, 63] width 26 height 5
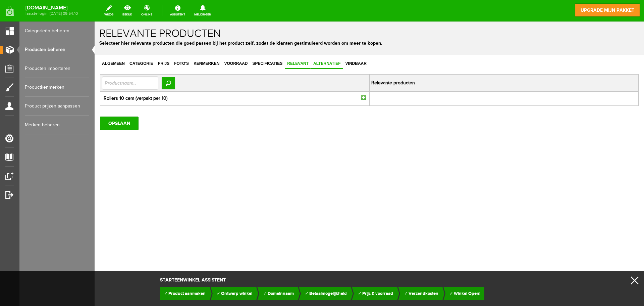
click at [319, 62] on span "Alternatief" at bounding box center [327, 63] width 32 height 5
click at [353, 64] on span "Vindbaar" at bounding box center [356, 63] width 25 height 5
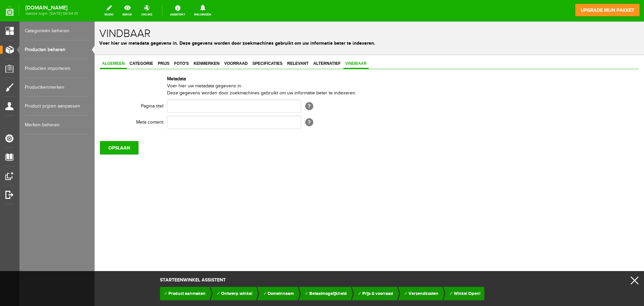
click at [116, 63] on span "Algemeen" at bounding box center [113, 63] width 27 height 5
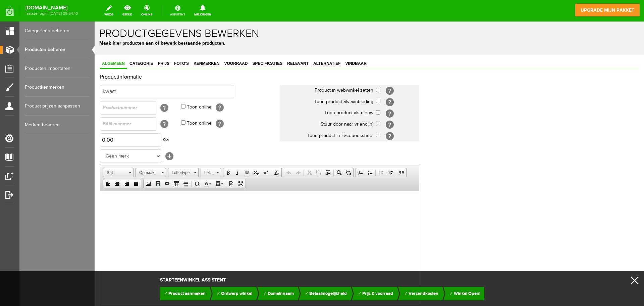
click at [186, 4] on link "Assistent" at bounding box center [177, 10] width 23 height 15
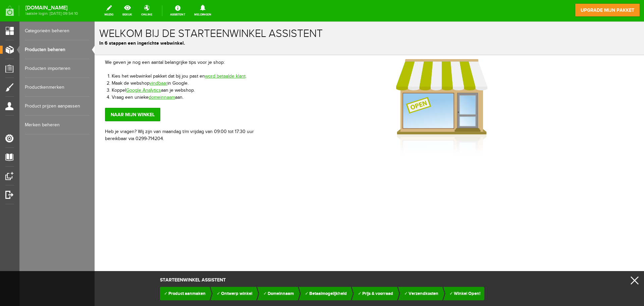
click at [635, 280] on link "x" at bounding box center [635, 280] width 8 height 8
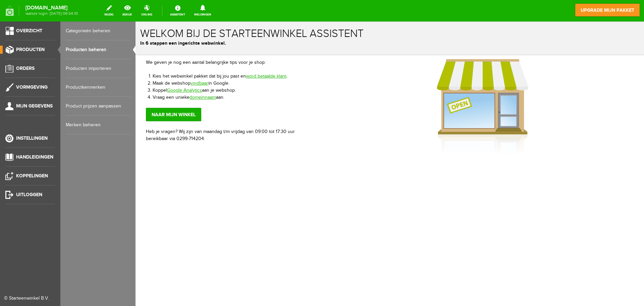
click at [96, 49] on link "Producten beheren" at bounding box center [98, 49] width 64 height 19
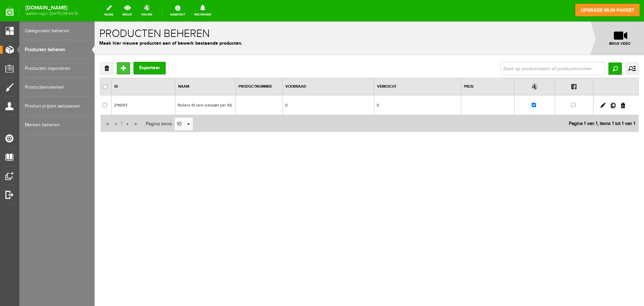
click at [122, 66] on input "Toevoegen" at bounding box center [123, 68] width 13 height 12
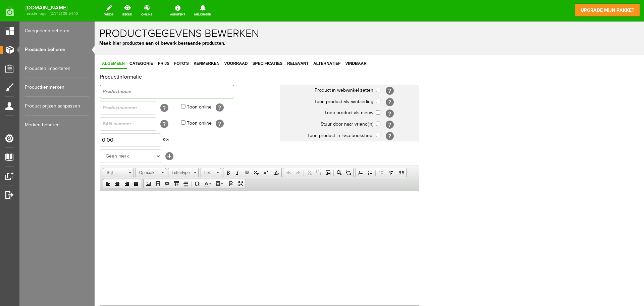
click at [140, 93] on input "text" at bounding box center [167, 91] width 134 height 13
click at [150, 151] on select "Geen merk Fashion-You" at bounding box center [130, 155] width 61 height 13
select select "161090"
click at [100, 149] on select "Geen merk Fashion-You" at bounding box center [130, 155] width 61 height 13
click at [139, 156] on select "Geen merk Fashion-You" at bounding box center [130, 155] width 61 height 13
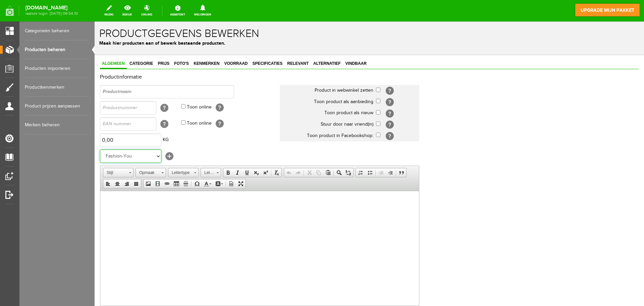
select select
click at [100, 149] on select "Geen merk Fashion-You" at bounding box center [130, 155] width 61 height 13
click at [175, 93] on input "text" at bounding box center [167, 91] width 134 height 13
type input "[PERSON_NAME] vakjoekel pet"
click at [132, 105] on input "text" at bounding box center [128, 107] width 56 height 13
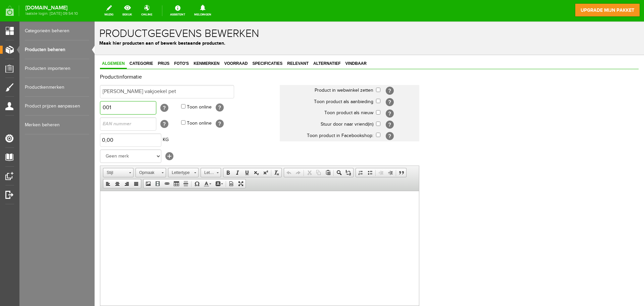
type input "001"
click at [119, 153] on select "Geen merk Fashion-You" at bounding box center [130, 155] width 61 height 13
select select "161090"
click at [100, 149] on select "Geen merk Fashion-You" at bounding box center [130, 155] width 61 height 13
click at [129, 211] on html at bounding box center [259, 201] width 319 height 20
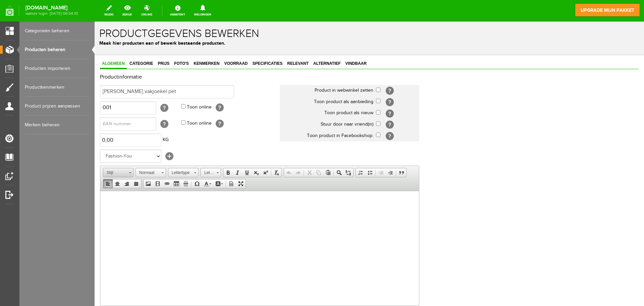
click at [130, 172] on span at bounding box center [130, 172] width 2 height 1
click at [194, 211] on html at bounding box center [259, 201] width 319 height 20
click at [132, 139] on input "0" at bounding box center [130, 139] width 61 height 13
type input "0,05"
click at [201, 146] on td "0,05 KG" at bounding box center [190, 140] width 180 height 16
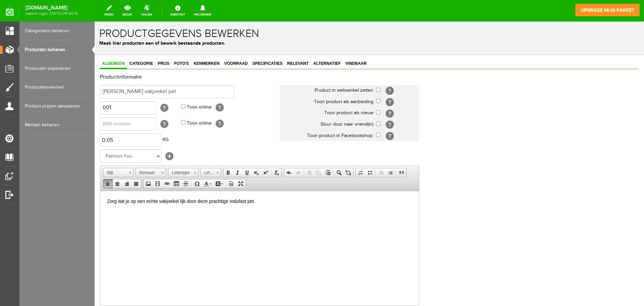
click at [138, 58] on div "Algemeen Categorie Prijs Foto's Kenmerken Voorraad Specificaties Relevant Alter…" at bounding box center [370, 242] width 550 height 374
click at [139, 61] on span "Categorie" at bounding box center [142, 63] width 28 height 5
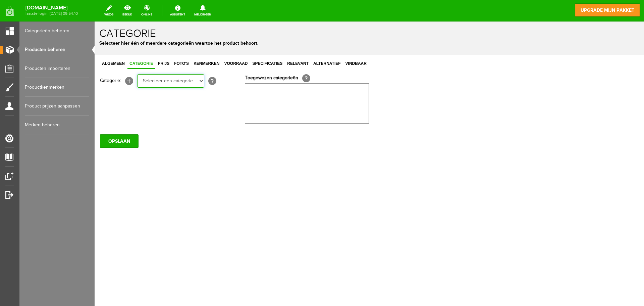
click at [195, 81] on select "Selecteer een categorie Rollers en beugels Kwasten Persoonlijke beschermingsmid…" at bounding box center [170, 80] width 67 height 13
select select "282253"
click at [137, 74] on select "Selecteer een categorie Rollers en beugels Kwasten Persoonlijke beschermingsmid…" at bounding box center [170, 80] width 67 height 13
click at [164, 62] on span "Prijs" at bounding box center [164, 63] width 16 height 5
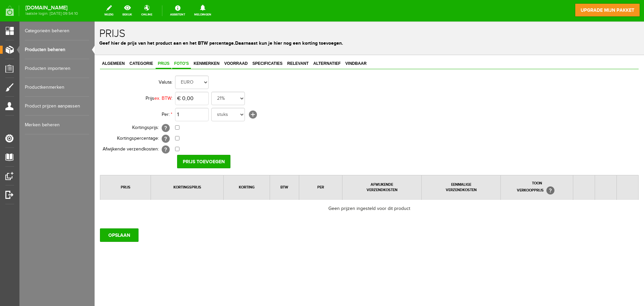
click at [189, 59] on link "Foto's" at bounding box center [181, 64] width 19 height 10
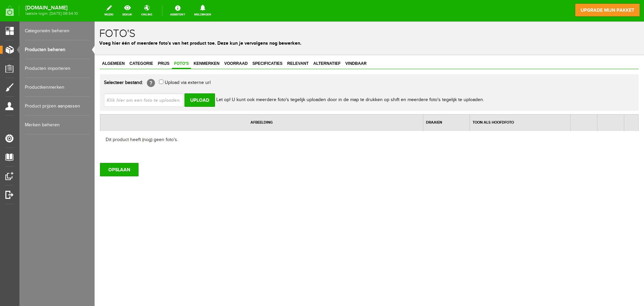
click at [164, 141] on div "Dit product heeft (nog) geen foto's." at bounding box center [369, 140] width 539 height 18
click at [190, 98] on input "Upload" at bounding box center [200, 99] width 31 height 13
click at [195, 99] on input "Upload" at bounding box center [200, 99] width 31 height 13
click at [183, 99] on input "file" at bounding box center [146, 99] width 85 height 13
click at [206, 63] on span "Kenmerken" at bounding box center [207, 63] width 30 height 5
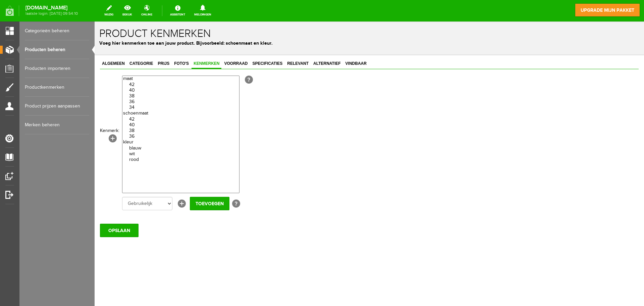
click at [155, 156] on option "wit" at bounding box center [181, 154] width 117 height 6
click at [149, 163] on select "42 40 38 36 34 42 40 38 36 blauw wit rood" at bounding box center [180, 134] width 117 height 117
click at [143, 158] on option "rood" at bounding box center [181, 160] width 117 height 6
click at [138, 143] on optgroup "blauw wit rood" at bounding box center [181, 150] width 117 height 23
click at [128, 141] on optgroup "blauw wit rood" at bounding box center [181, 150] width 117 height 23
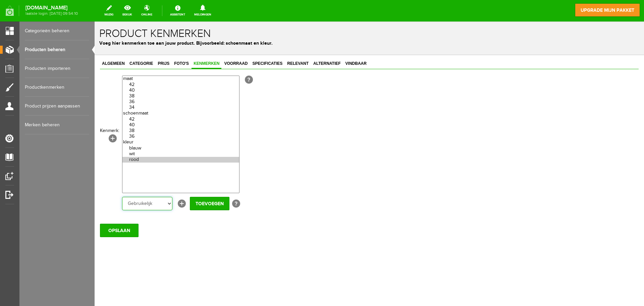
click at [166, 201] on select "Gebruikelijk" at bounding box center [147, 203] width 50 height 13
click at [165, 203] on select "Gebruikelijk" at bounding box center [147, 203] width 50 height 13
click at [125, 85] on option "42" at bounding box center [181, 85] width 117 height 6
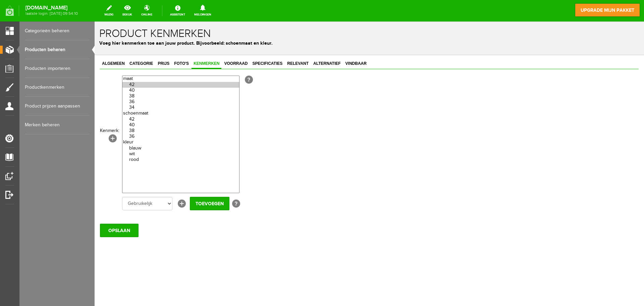
click at [144, 130] on select "42 40 38 36 34 42 40 38 36 blauw wit rood" at bounding box center [180, 134] width 117 height 117
drag, startPoint x: 145, startPoint y: 158, endPoint x: 146, endPoint y: 182, distance: 23.5
select select "85546|337929"
click at [145, 180] on select "42 40 38 36 34 42 40 38 36 blauw wit rood" at bounding box center [180, 134] width 117 height 117
click at [195, 239] on div "Algemeen Categorie Prijs Foto's Kenmerken Voorraad Specificaties Relevant Alter…" at bounding box center [370, 171] width 550 height 232
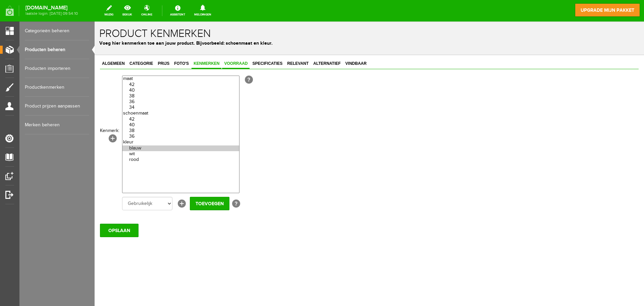
click at [237, 61] on link "Voorraad" at bounding box center [236, 64] width 28 height 10
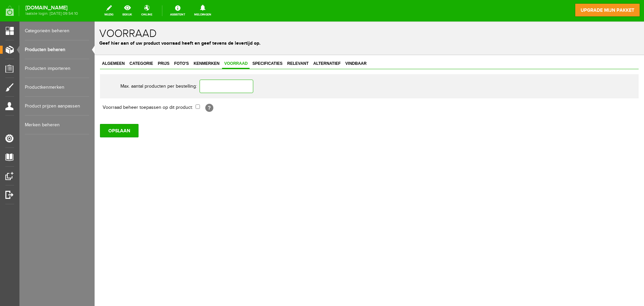
click at [228, 87] on input "text" at bounding box center [227, 86] width 54 height 13
click at [263, 61] on link "Specificaties" at bounding box center [267, 64] width 34 height 10
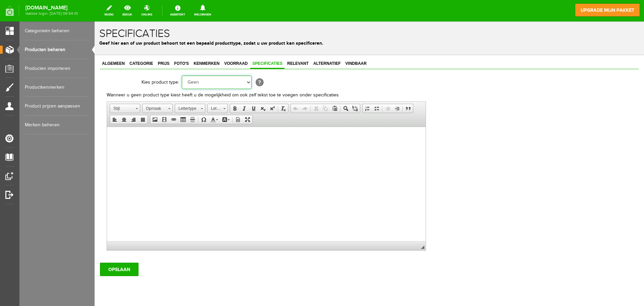
click at [240, 79] on select "Geen Auto Bed Boek Computer / Laptop DVD/CD Fiets Films Fotocamera GSM Kleding …" at bounding box center [217, 82] width 70 height 13
click at [318, 147] on html at bounding box center [266, 137] width 319 height 20
click at [301, 65] on span "Relevant" at bounding box center [298, 63] width 26 height 5
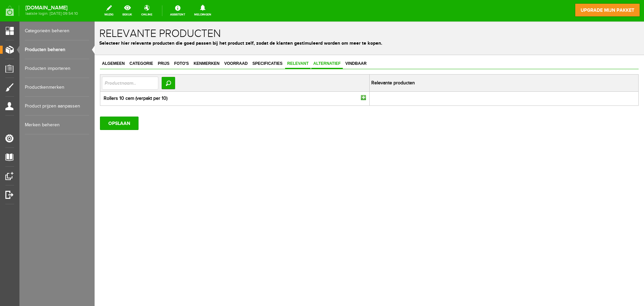
click at [327, 61] on span "Alternatief" at bounding box center [327, 63] width 32 height 5
click at [358, 64] on span "Vindbaar" at bounding box center [356, 63] width 25 height 5
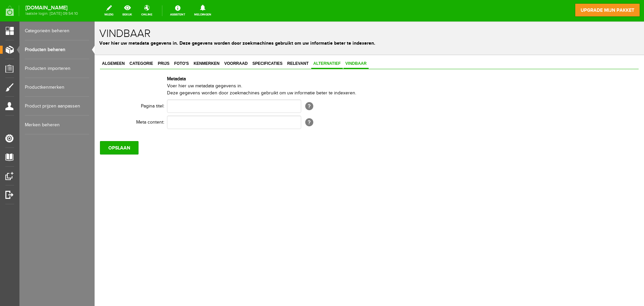
click at [325, 62] on span "Alternatief" at bounding box center [327, 63] width 32 height 5
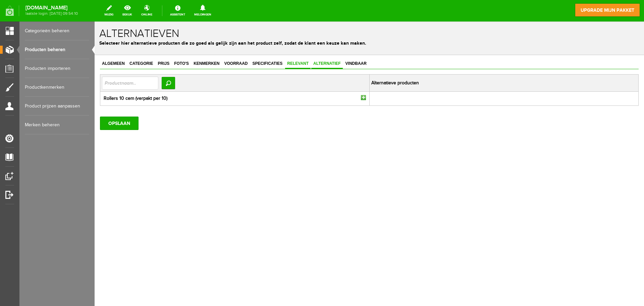
click at [295, 61] on link "Relevant" at bounding box center [298, 64] width 26 height 10
click at [295, 63] on span "Relevant" at bounding box center [298, 63] width 26 height 5
click at [318, 62] on span "Alternatief" at bounding box center [327, 63] width 32 height 5
click at [279, 64] on span "Specificaties" at bounding box center [267, 63] width 34 height 5
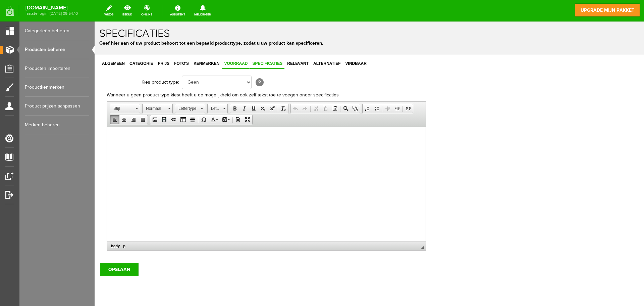
click at [244, 62] on span "Voorraad" at bounding box center [236, 63] width 28 height 5
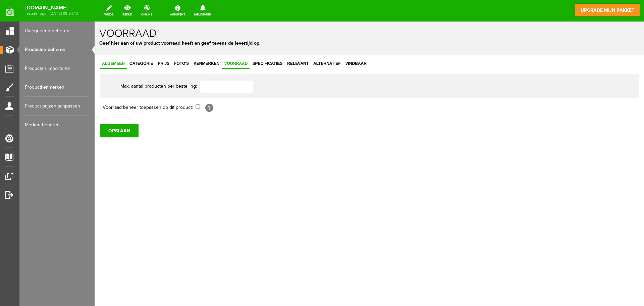
click at [123, 62] on span "Algemeen" at bounding box center [113, 63] width 27 height 5
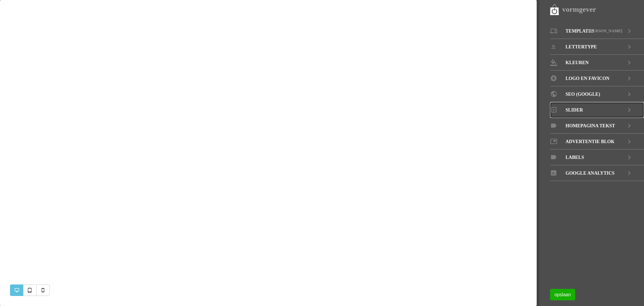
click at [628, 110] on icon at bounding box center [630, 110] width 8 height 16
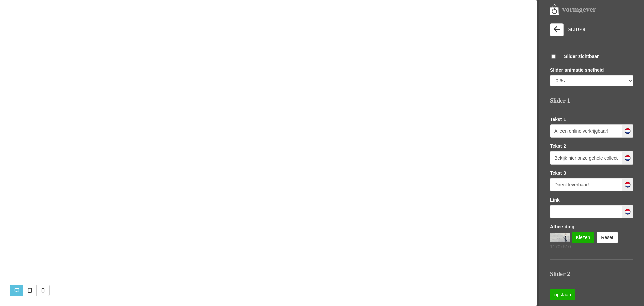
click at [557, 30] on icon at bounding box center [556, 29] width 9 height 9
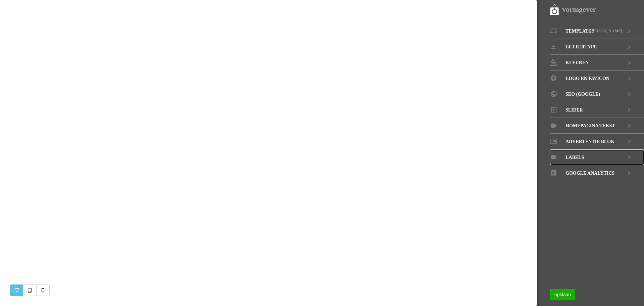
click at [632, 158] on icon at bounding box center [630, 157] width 8 height 16
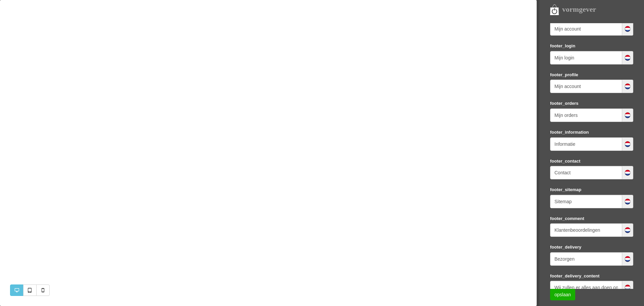
click at [553, 10] on div "vormgever" at bounding box center [597, 9] width 94 height 11
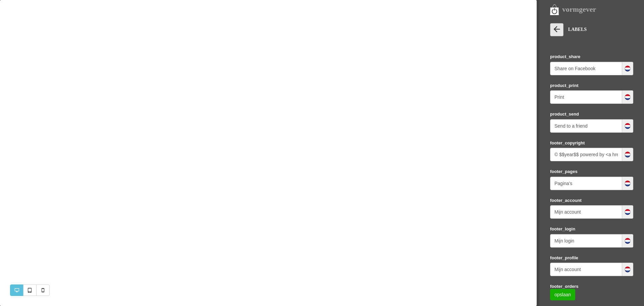
click at [556, 31] on icon at bounding box center [556, 29] width 9 height 9
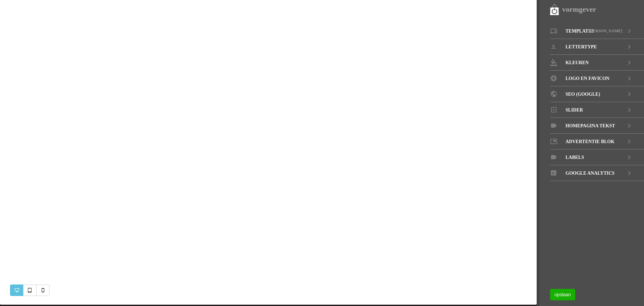
scroll to position [2, 0]
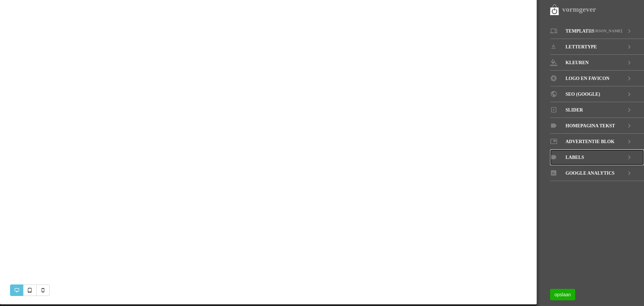
click at [588, 156] on link "LABELS" at bounding box center [597, 157] width 94 height 16
